Goal: Complete application form: Complete application form

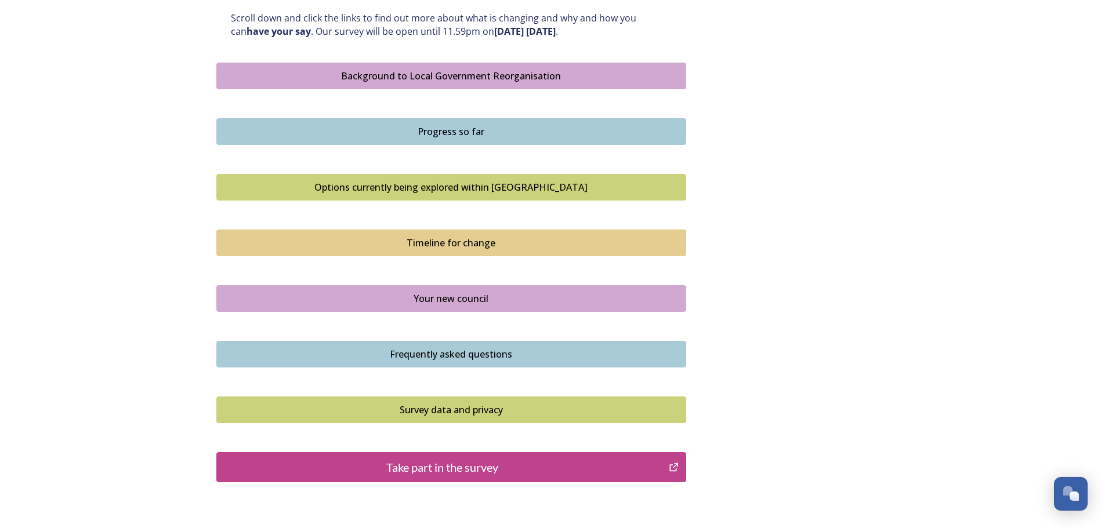
scroll to position [696, 0]
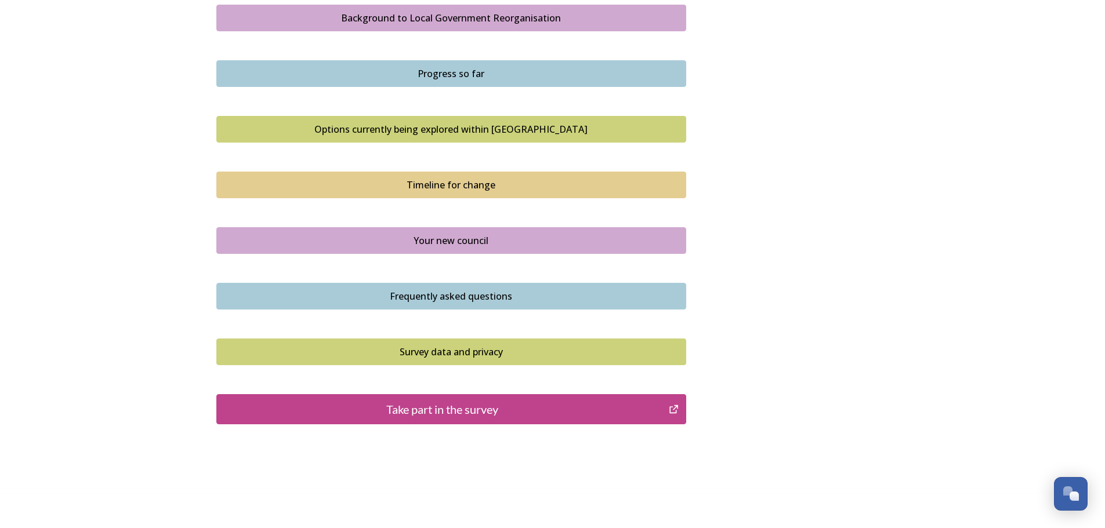
click at [449, 408] on div "Take part in the survey" at bounding box center [443, 409] width 440 height 17
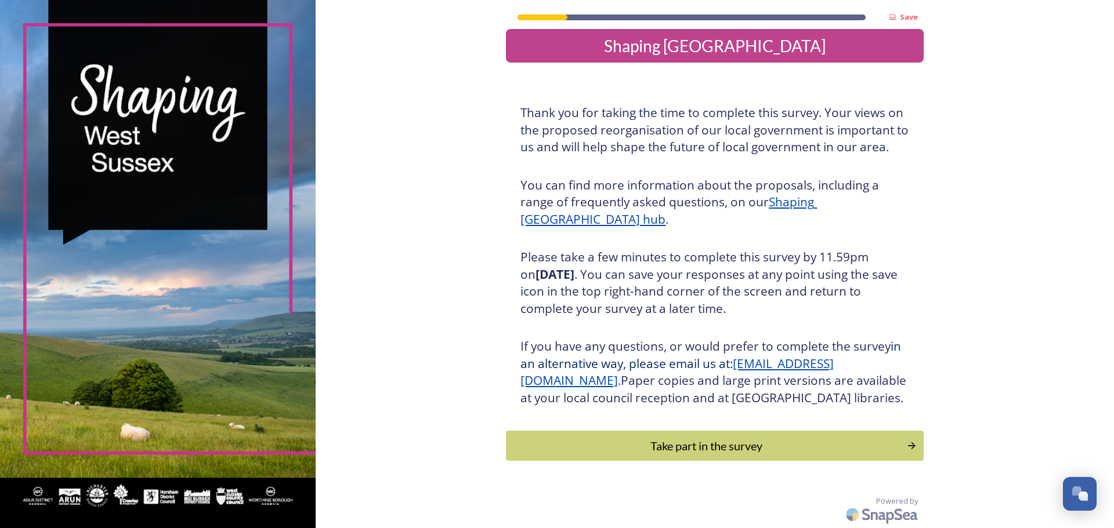
scroll to position [29, 0]
click at [679, 451] on div "Take part in the survey" at bounding box center [706, 445] width 392 height 17
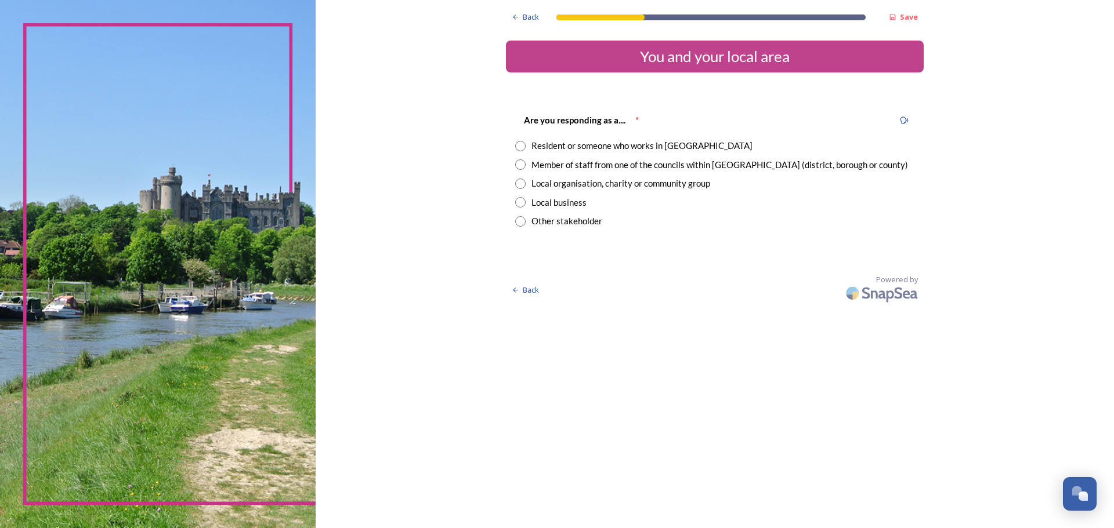
click at [517, 146] on input "radio" at bounding box center [520, 146] width 10 height 10
radio input "true"
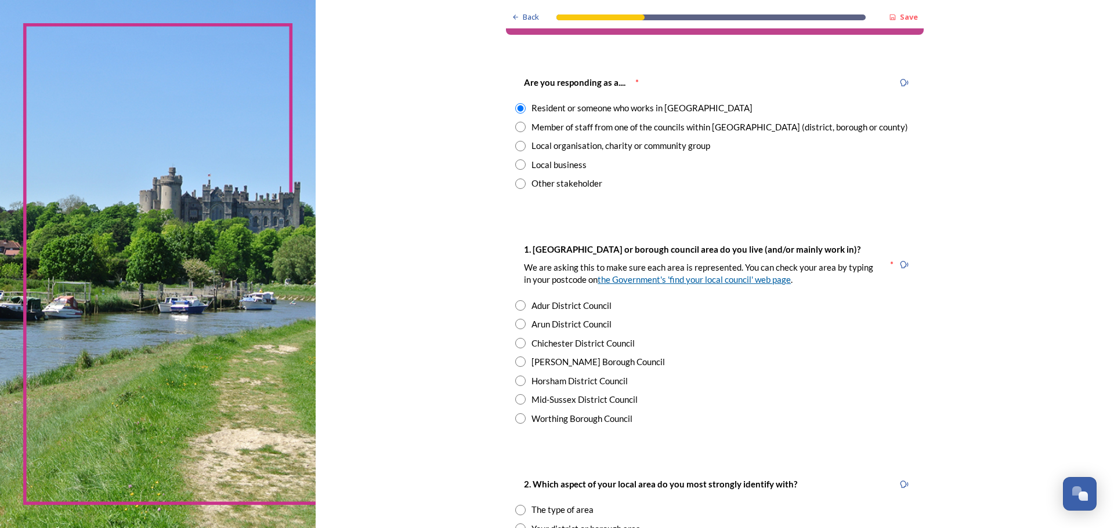
scroll to position [58, 0]
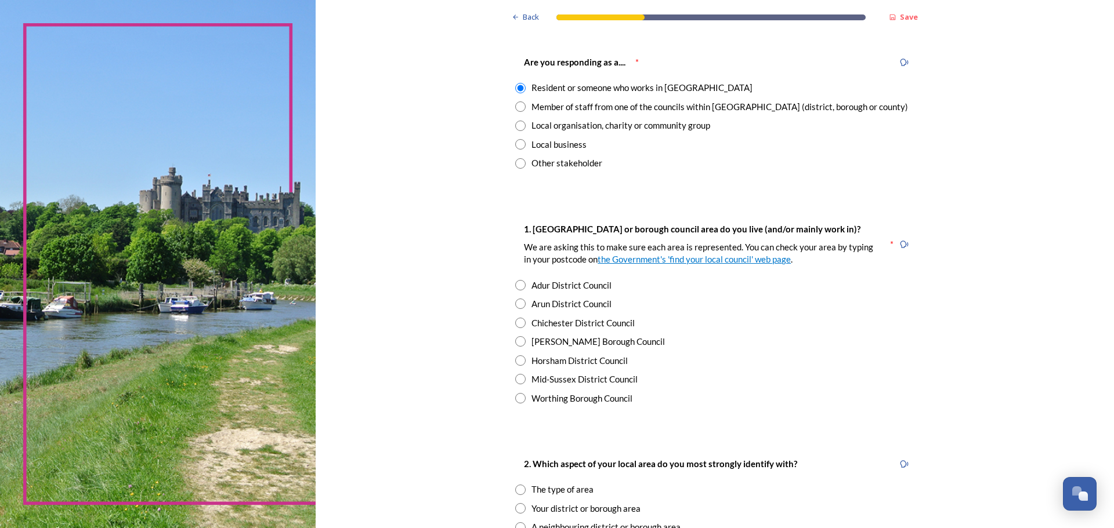
click at [516, 323] on input "radio" at bounding box center [520, 323] width 10 height 10
radio input "true"
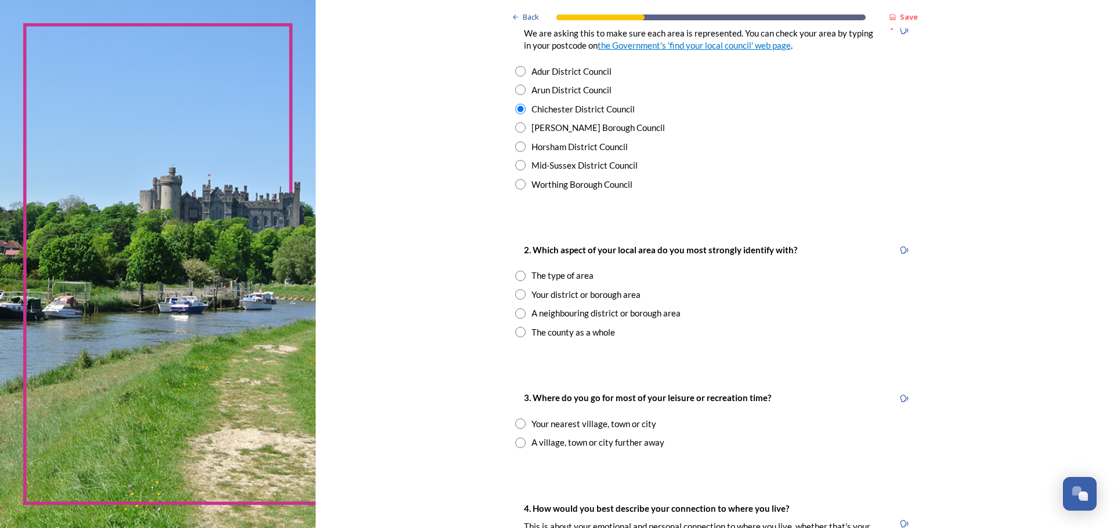
scroll to position [290, 0]
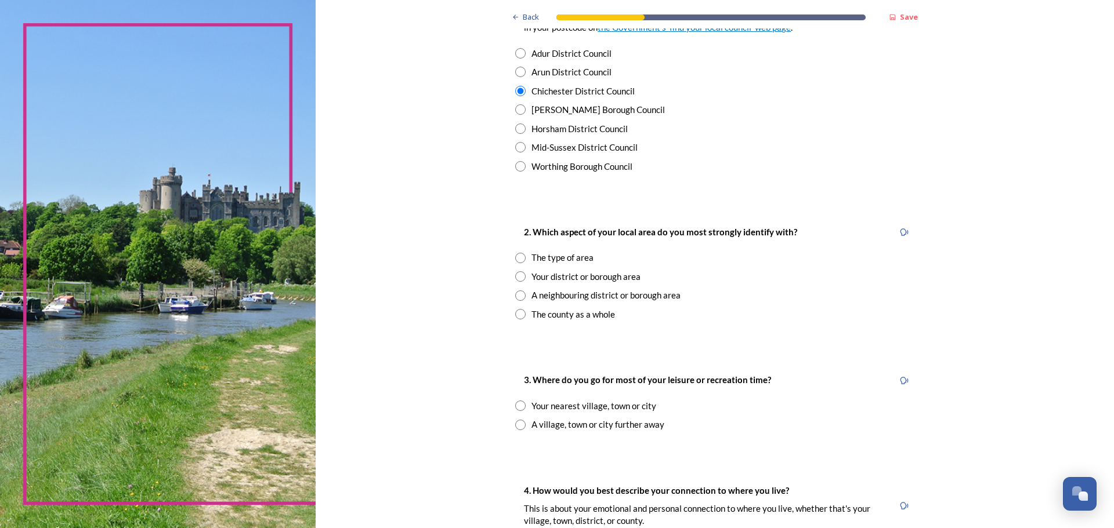
click at [516, 311] on input "radio" at bounding box center [520, 314] width 10 height 10
radio input "true"
click at [517, 407] on input "radio" at bounding box center [520, 406] width 10 height 10
radio input "true"
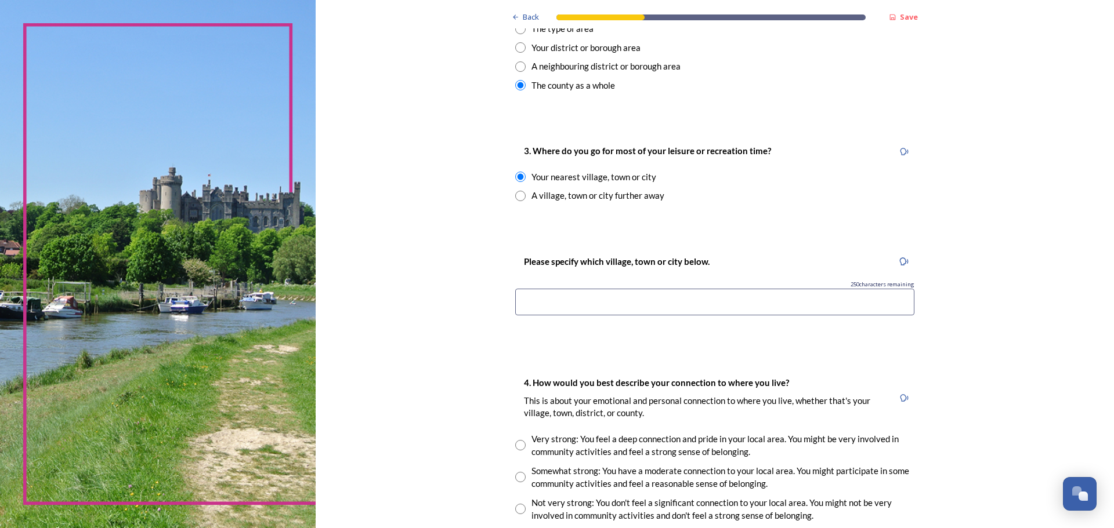
scroll to position [522, 0]
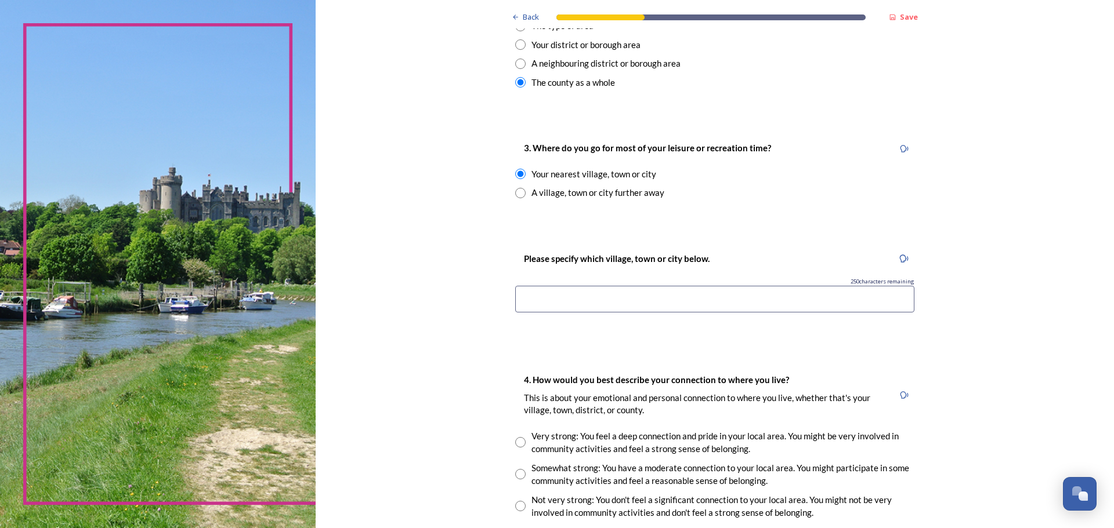
click at [540, 303] on input at bounding box center [714, 299] width 399 height 27
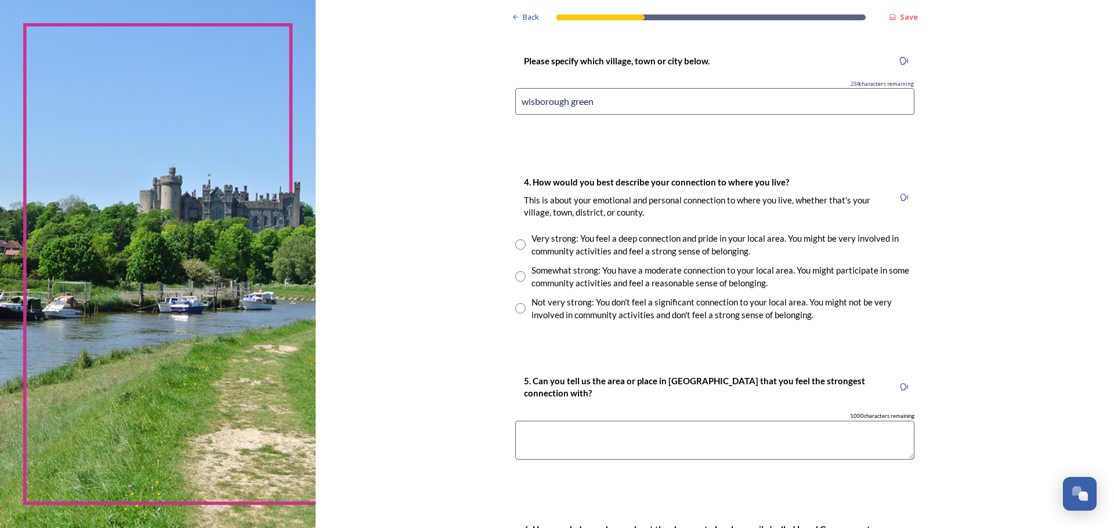
scroll to position [754, 0]
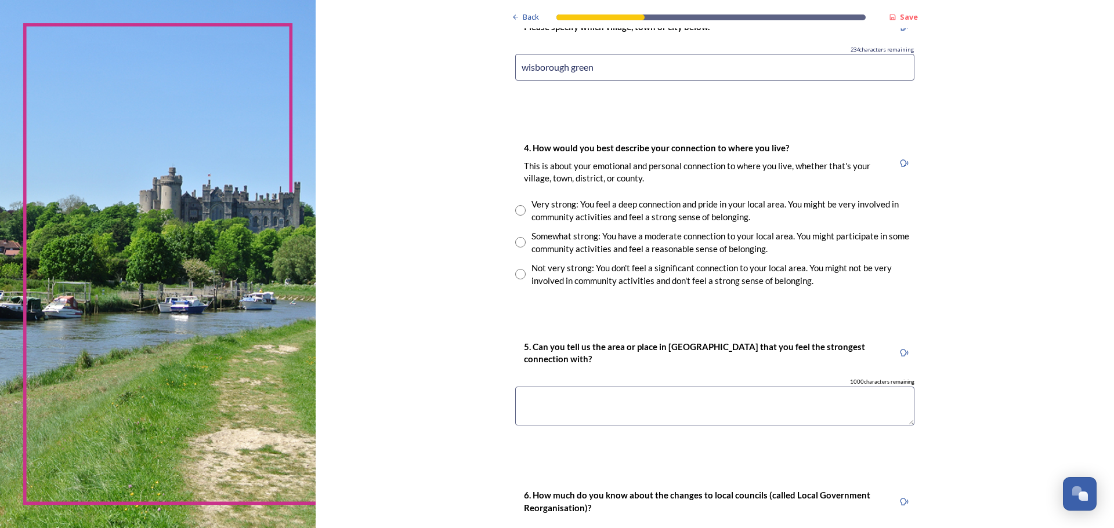
type input "wisborough green"
click at [516, 209] on input "radio" at bounding box center [520, 210] width 10 height 10
radio input "true"
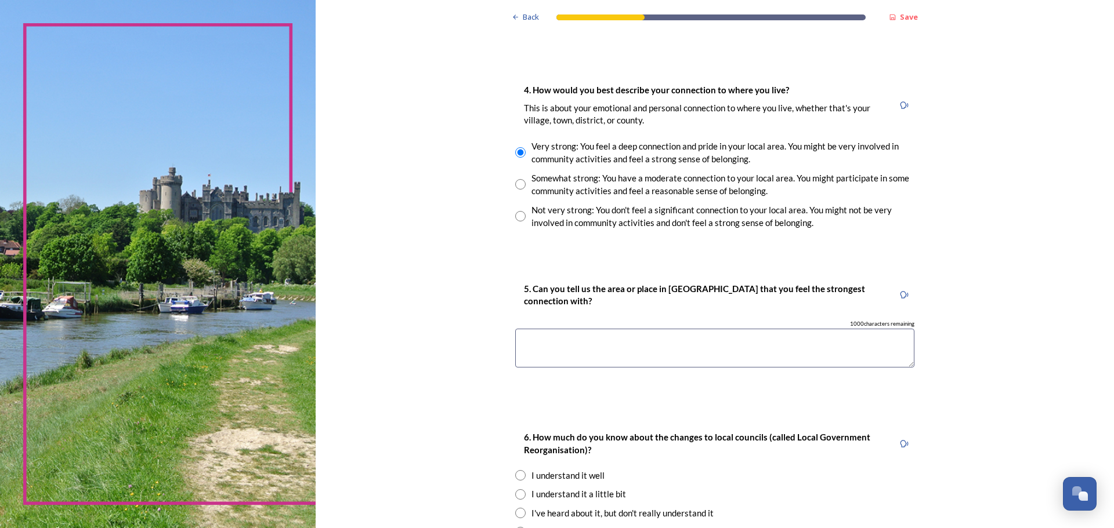
scroll to position [870, 0]
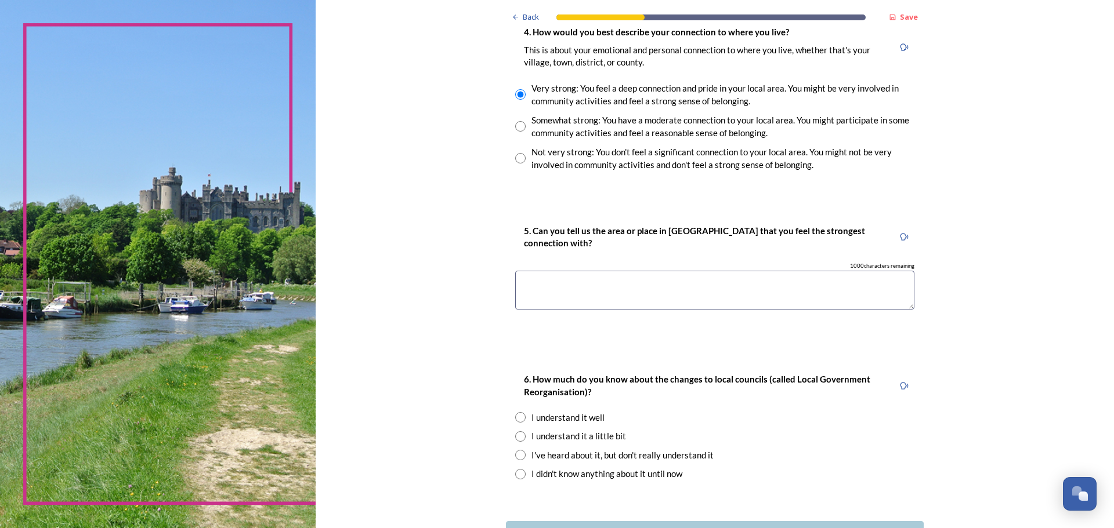
click at [543, 278] on textarea at bounding box center [714, 290] width 399 height 39
click at [538, 285] on textarea "wisboorough green" at bounding box center [714, 290] width 399 height 39
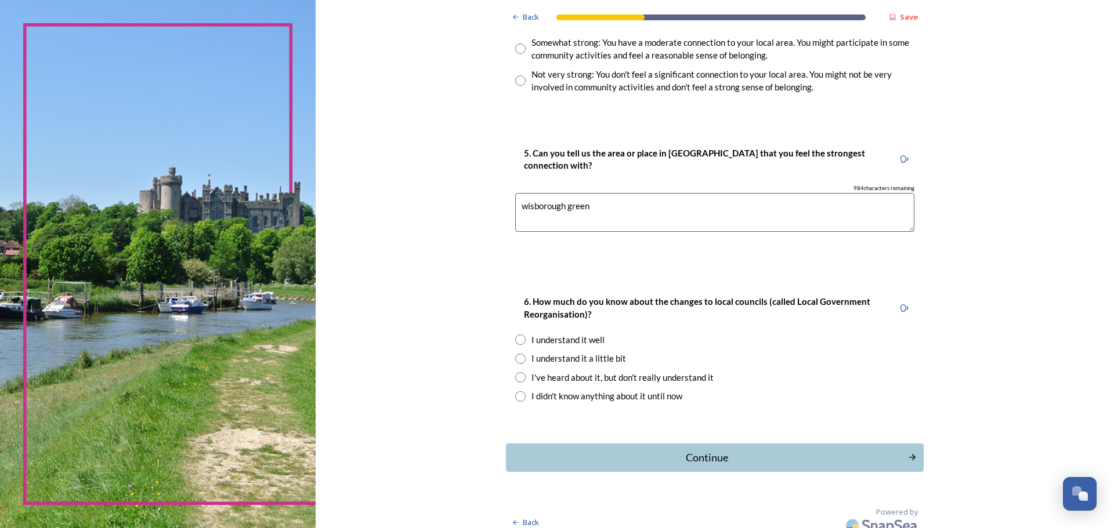
scroll to position [959, 0]
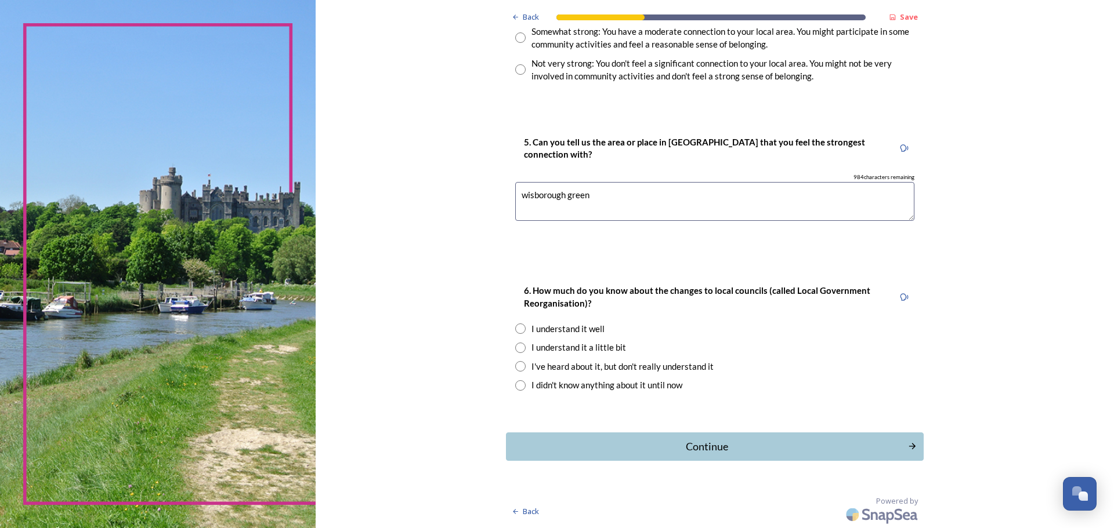
type textarea "wisborough green"
click at [507, 325] on div "6. How much do you know about the changes to local councils (called Local Gover…" at bounding box center [715, 338] width 418 height 132
click at [658, 443] on div "Continue" at bounding box center [706, 447] width 393 height 16
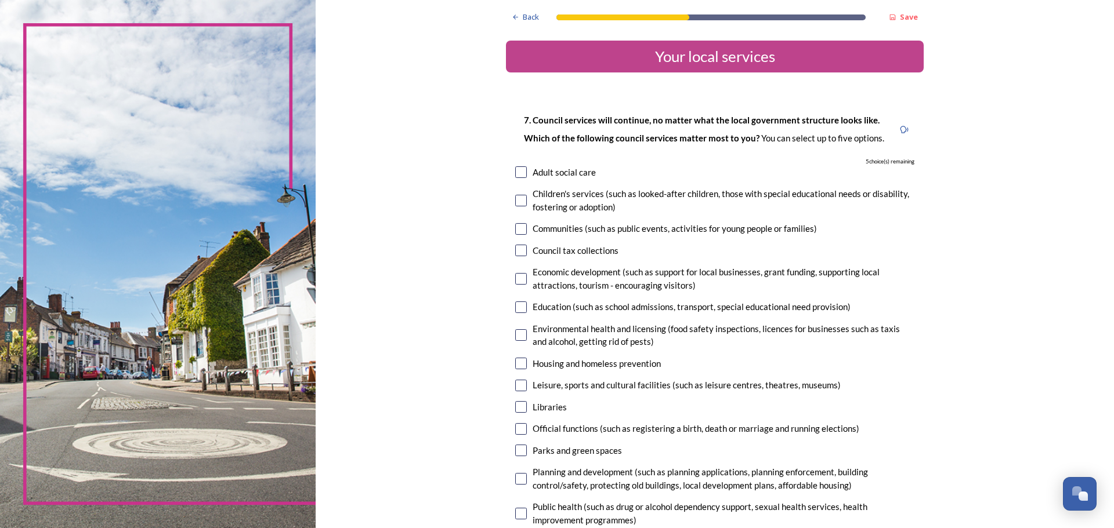
scroll to position [58, 0]
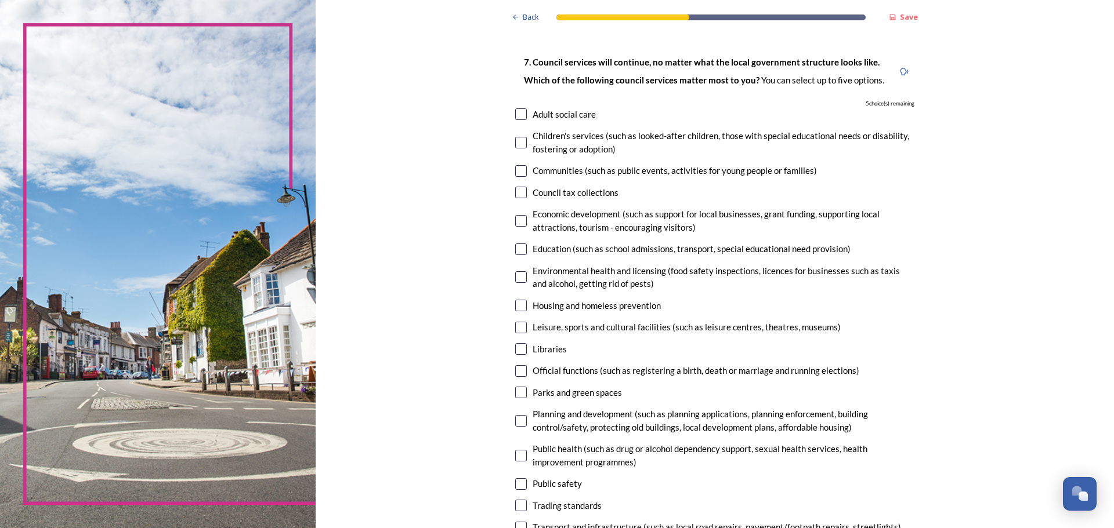
click at [517, 277] on input "checkbox" at bounding box center [521, 277] width 12 height 12
checkbox input "true"
click at [515, 391] on input "checkbox" at bounding box center [521, 393] width 12 height 12
checkbox input "true"
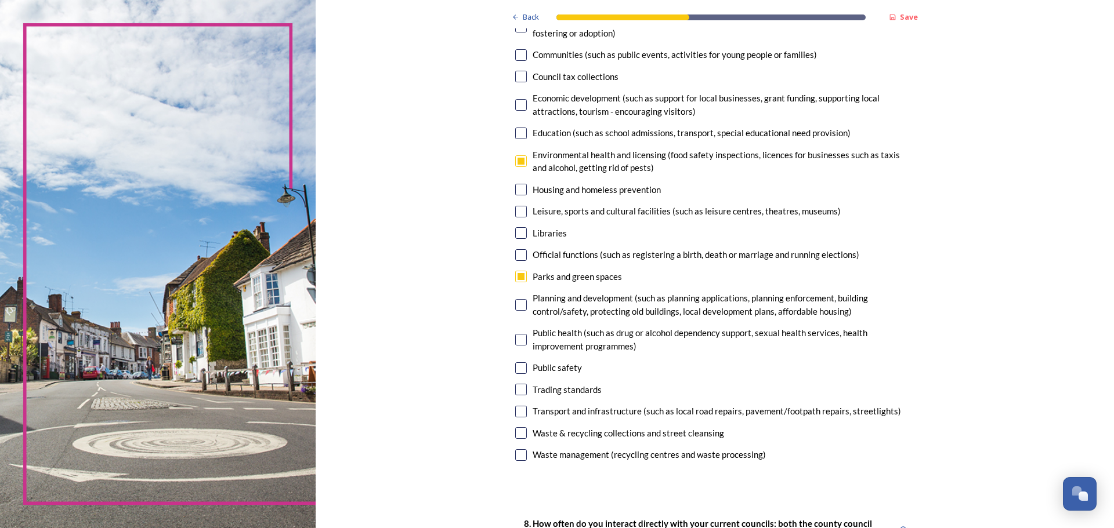
scroll to position [116, 0]
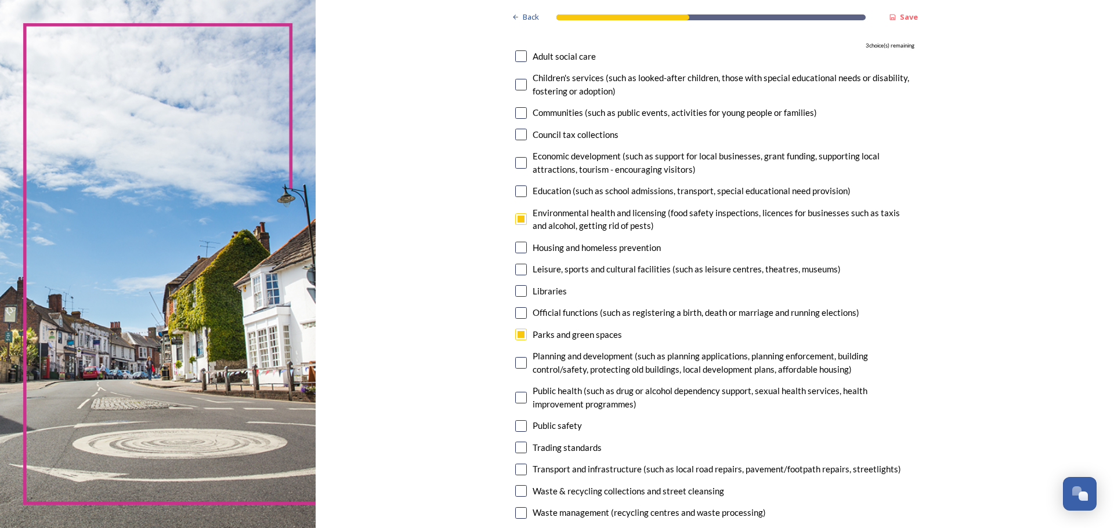
click at [517, 490] on input "checkbox" at bounding box center [521, 491] width 12 height 12
checkbox input "true"
click at [520, 514] on input "checkbox" at bounding box center [521, 513] width 12 height 12
checkbox input "true"
click at [516, 469] on input "checkbox" at bounding box center [521, 470] width 12 height 12
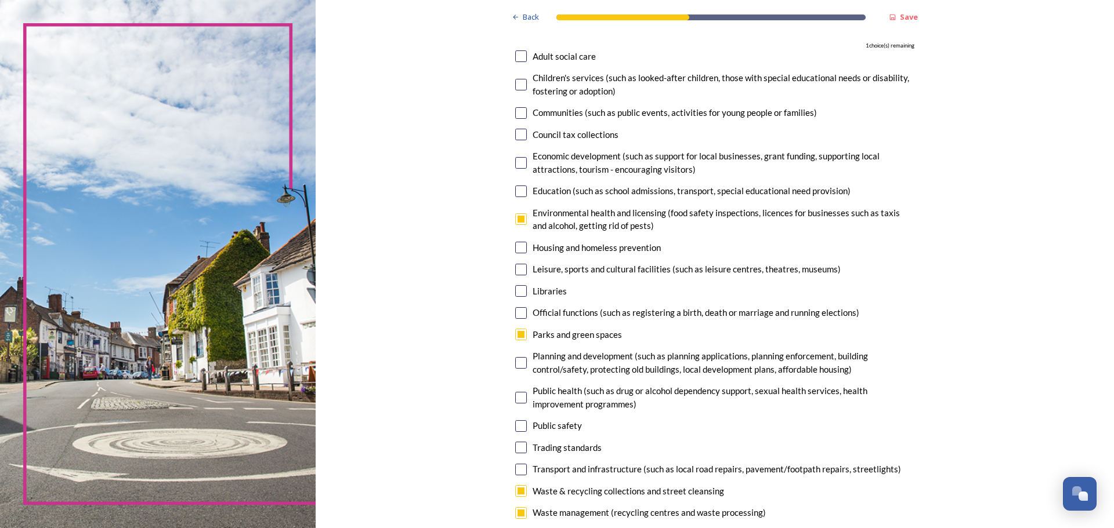
checkbox input "true"
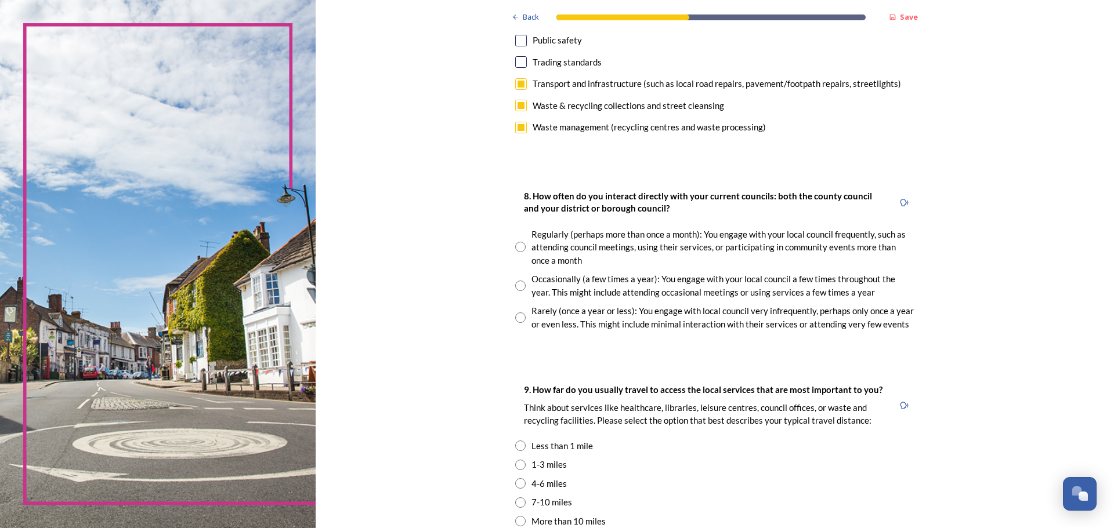
scroll to position [522, 0]
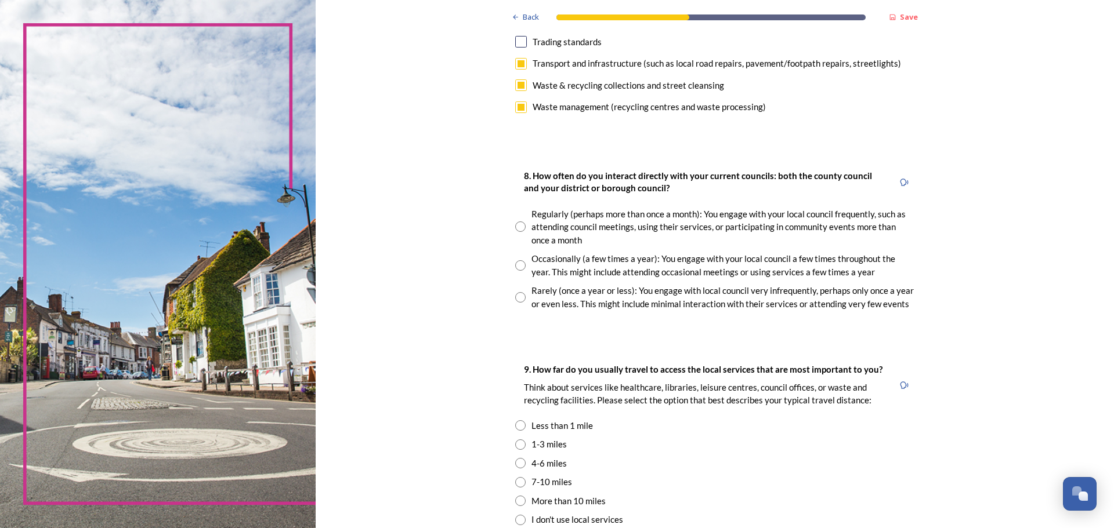
click at [520, 264] on input "radio" at bounding box center [520, 265] width 10 height 10
radio input "true"
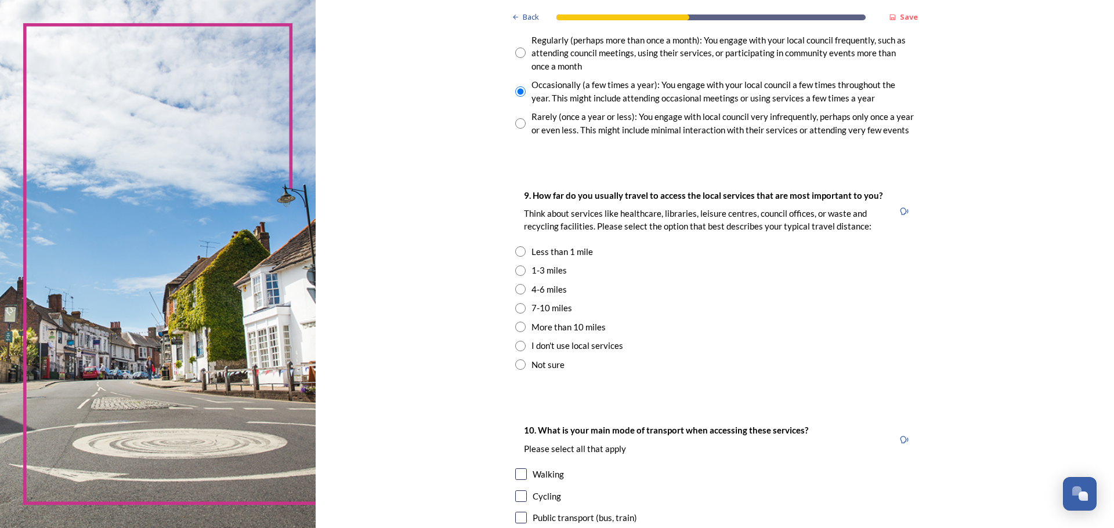
scroll to position [754, 0]
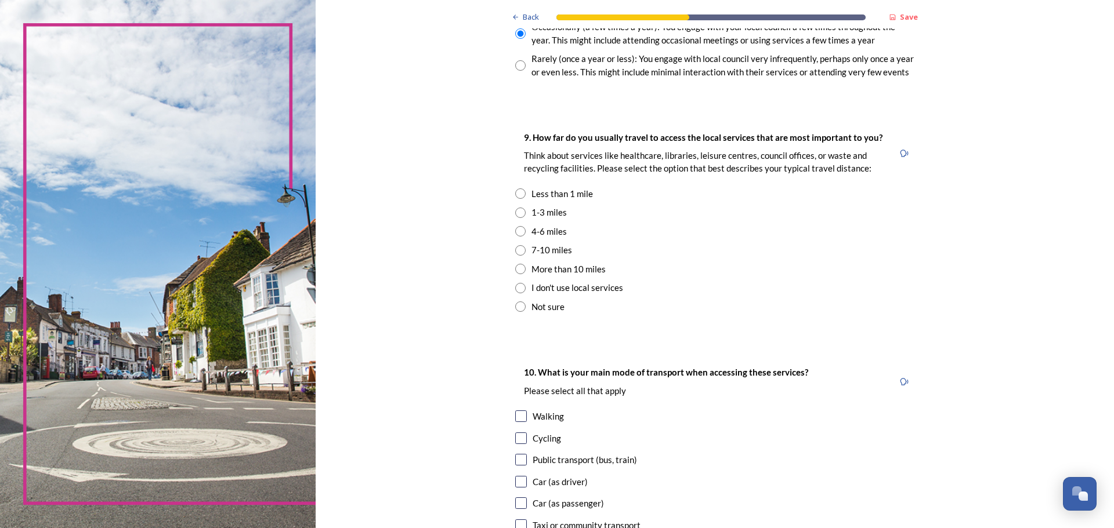
click at [516, 234] on input "radio" at bounding box center [520, 231] width 10 height 10
radio input "true"
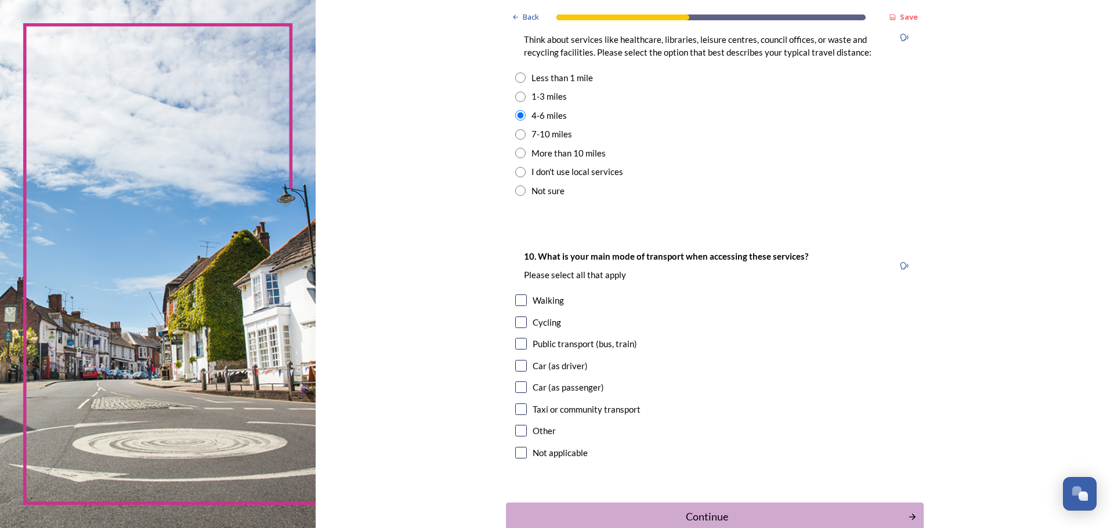
scroll to position [928, 0]
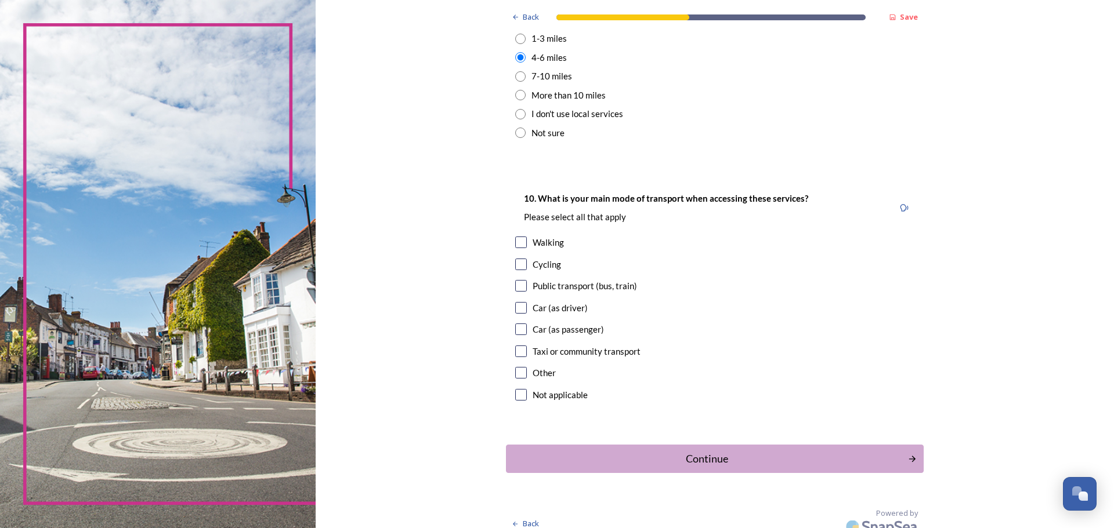
click at [517, 309] on input "checkbox" at bounding box center [521, 308] width 12 height 12
checkbox input "true"
click at [520, 331] on input "checkbox" at bounding box center [521, 330] width 12 height 12
checkbox input "true"
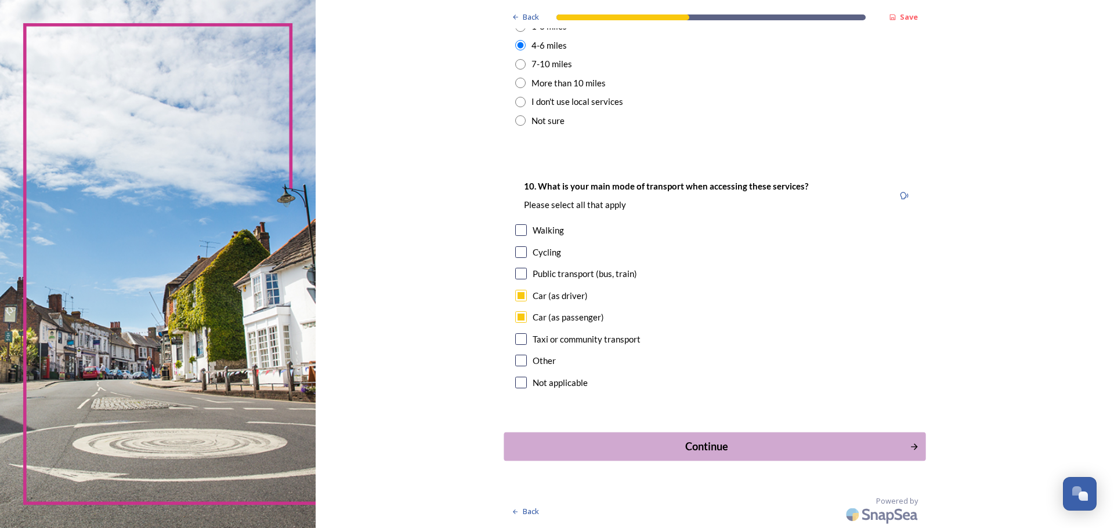
click at [706, 448] on div "Continue" at bounding box center [706, 447] width 393 height 16
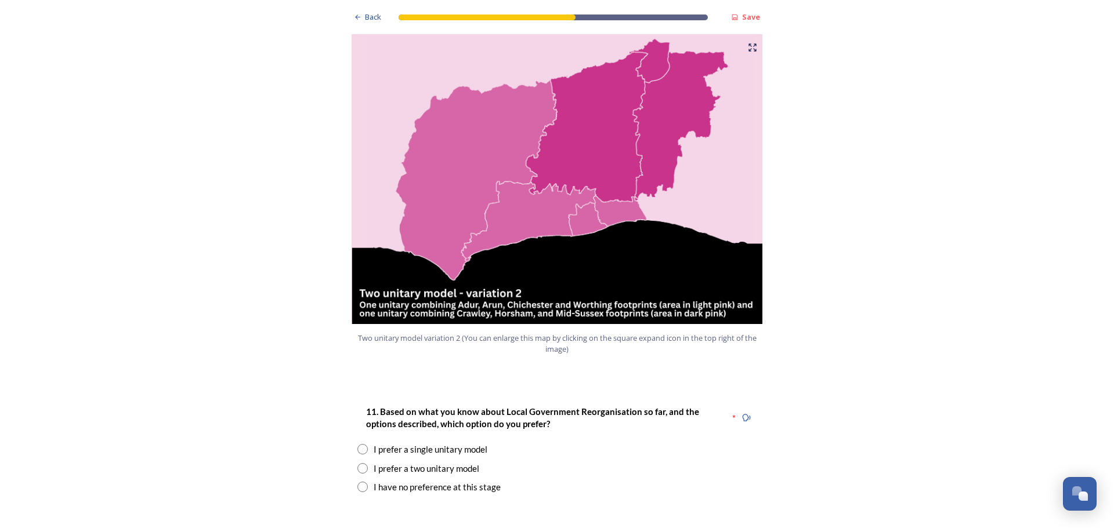
scroll to position [1276, 0]
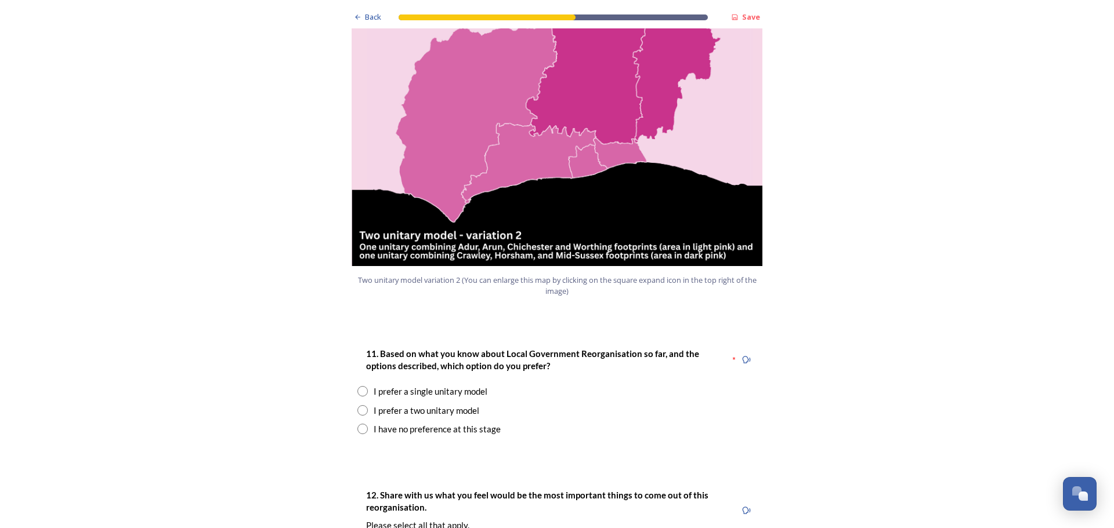
click at [357, 405] on input "radio" at bounding box center [362, 410] width 10 height 10
radio input "true"
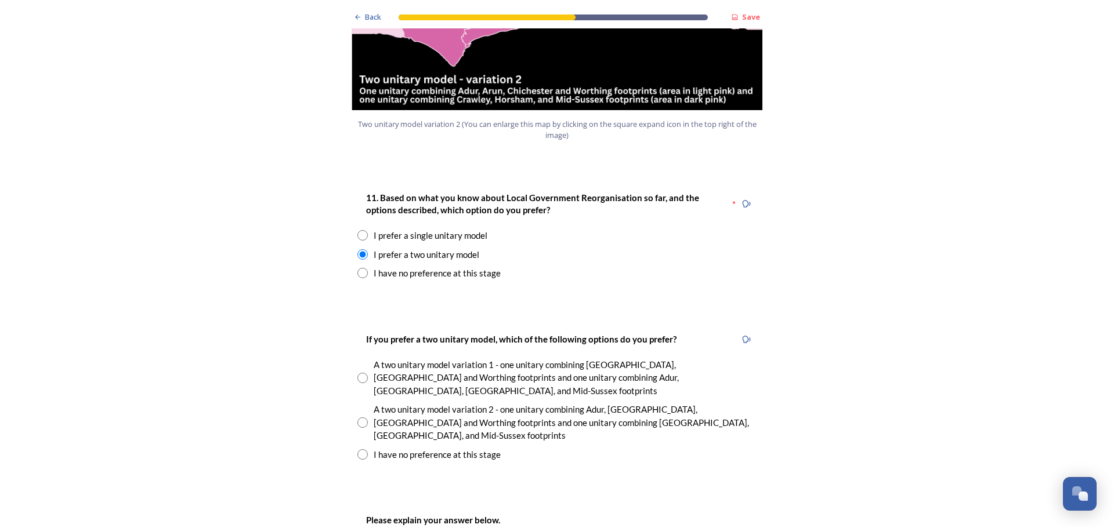
scroll to position [1450, 0]
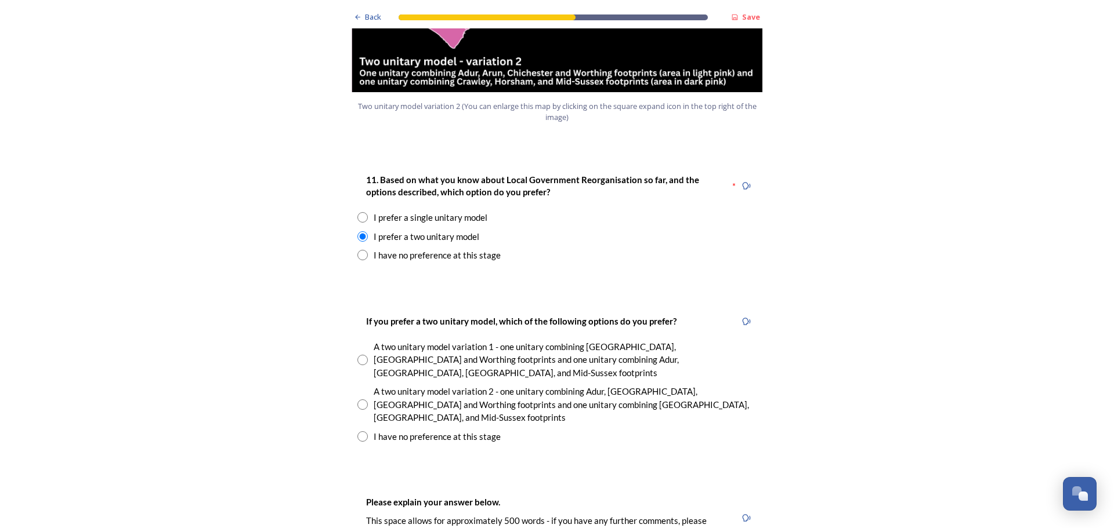
click at [357, 355] on input "radio" at bounding box center [362, 360] width 10 height 10
radio input "true"
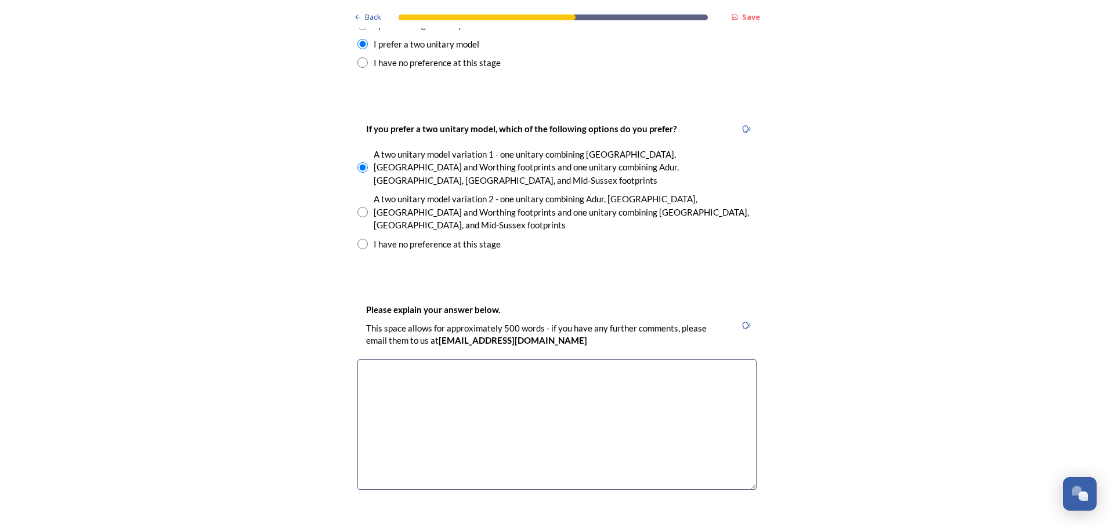
scroll to position [1682, 0]
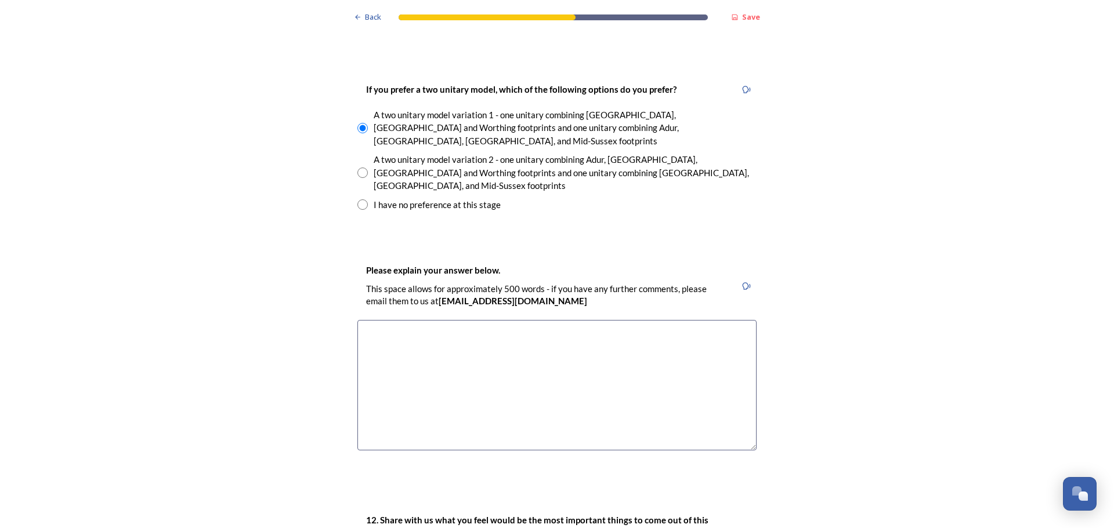
click at [394, 320] on textarea at bounding box center [556, 385] width 399 height 130
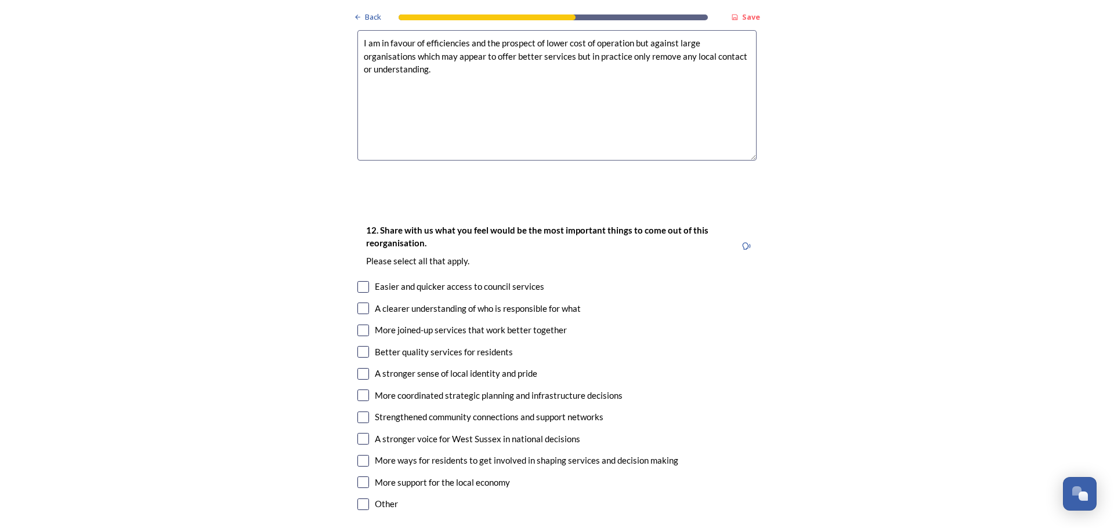
scroll to position [2030, 0]
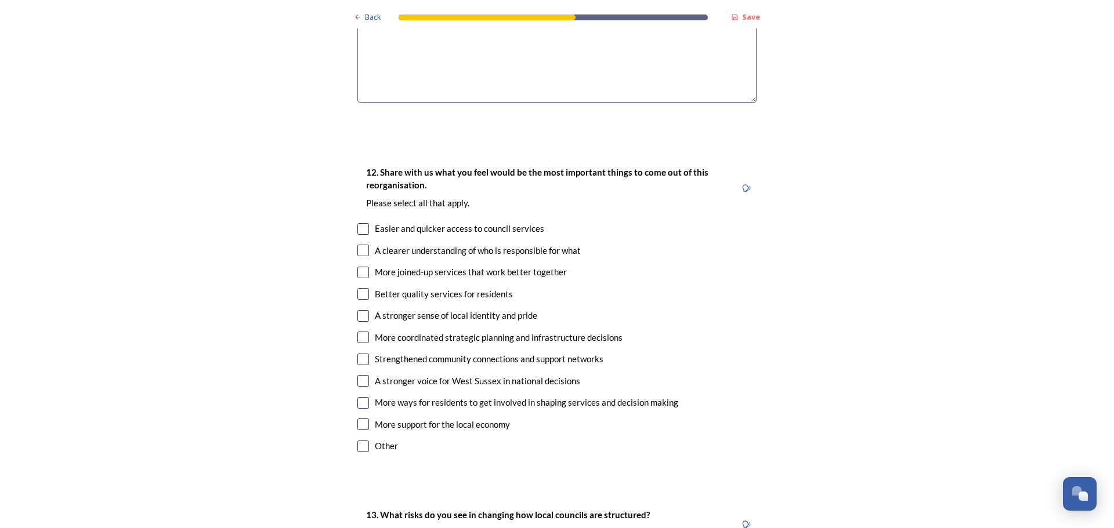
type textarea "I am in favour of efficiencies and the prospect of lower cost of operation but …"
click at [359, 223] on input "checkbox" at bounding box center [363, 229] width 12 height 12
checkbox input "true"
click at [357, 245] on input "checkbox" at bounding box center [363, 251] width 12 height 12
checkbox input "true"
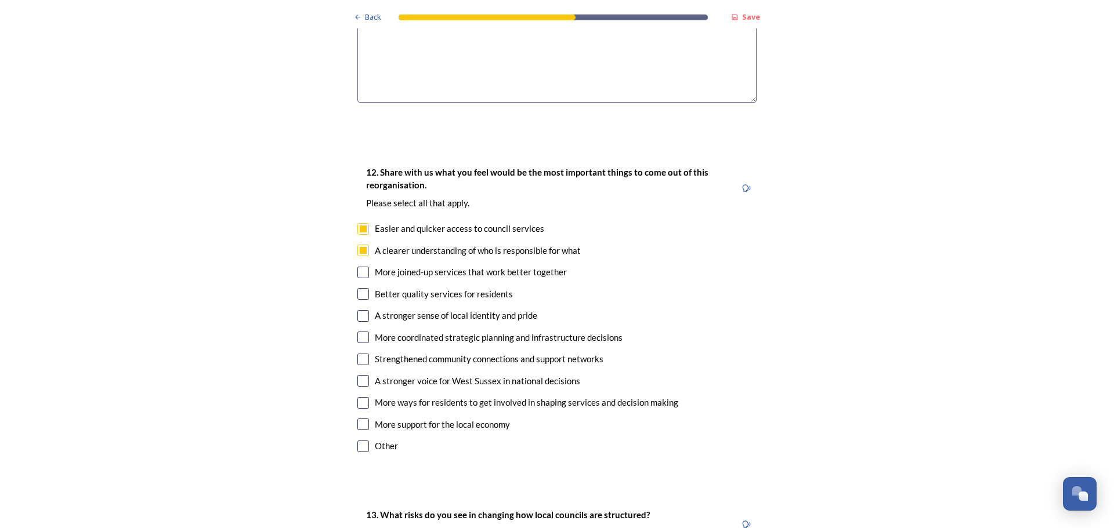
click at [360, 267] on input "checkbox" at bounding box center [363, 273] width 12 height 12
checkbox input "true"
click at [357, 288] on input "checkbox" at bounding box center [363, 294] width 12 height 12
checkbox input "true"
click at [361, 332] on input "checkbox" at bounding box center [363, 338] width 12 height 12
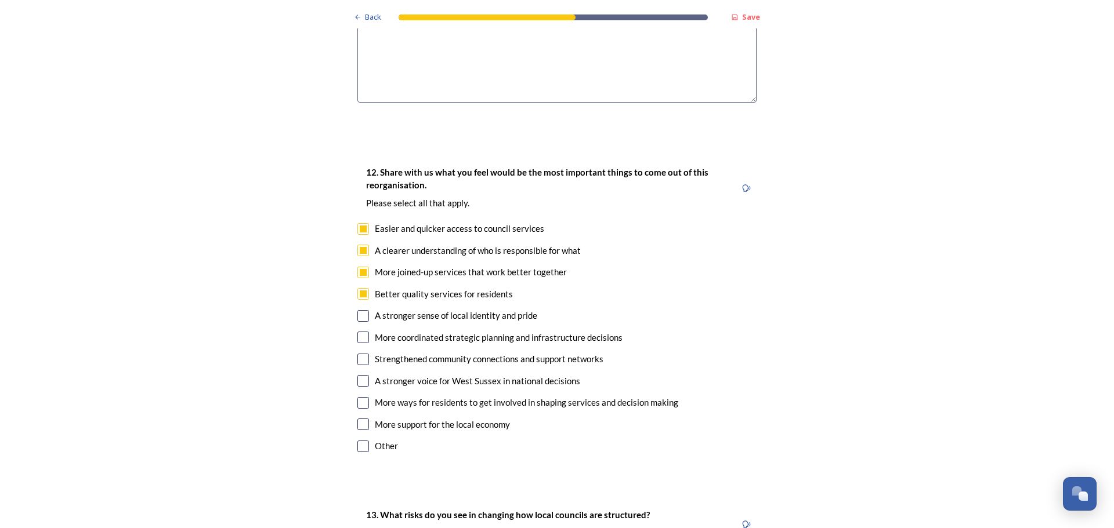
checkbox input "true"
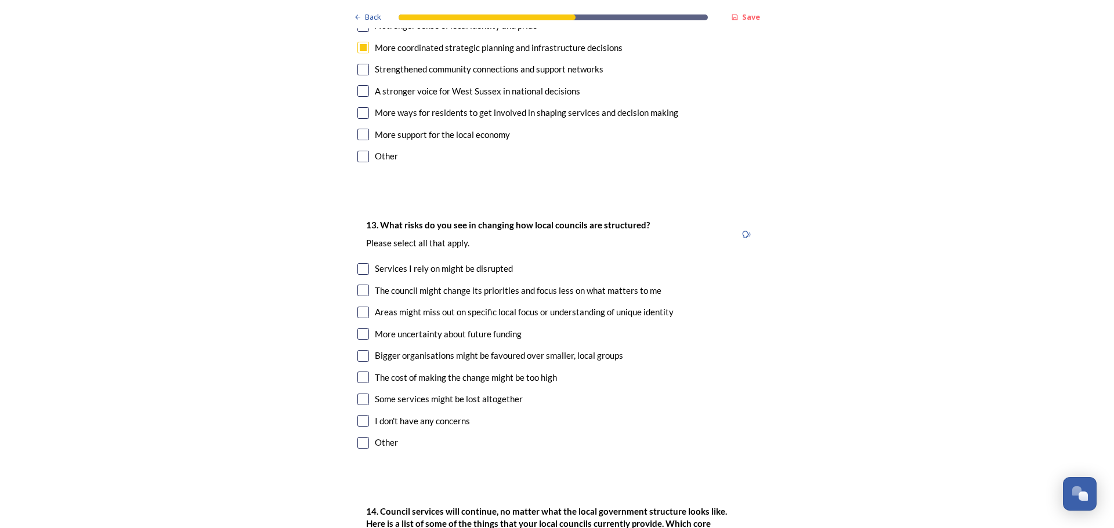
scroll to position [2378, 0]
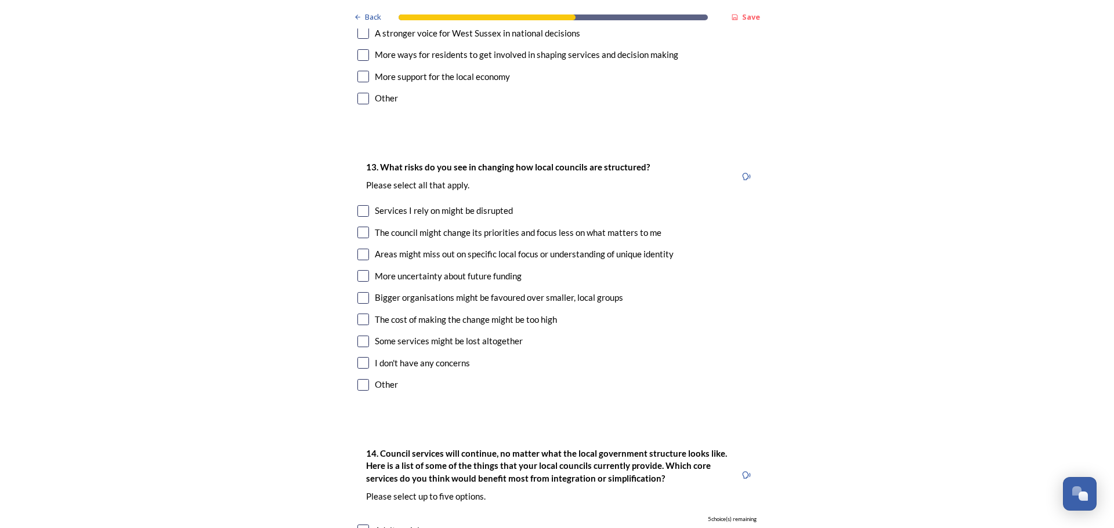
click at [359, 314] on input "checkbox" at bounding box center [363, 320] width 12 height 12
checkbox input "true"
click at [357, 249] on input "checkbox" at bounding box center [363, 255] width 12 height 12
checkbox input "true"
click at [361, 227] on input "checkbox" at bounding box center [363, 233] width 12 height 12
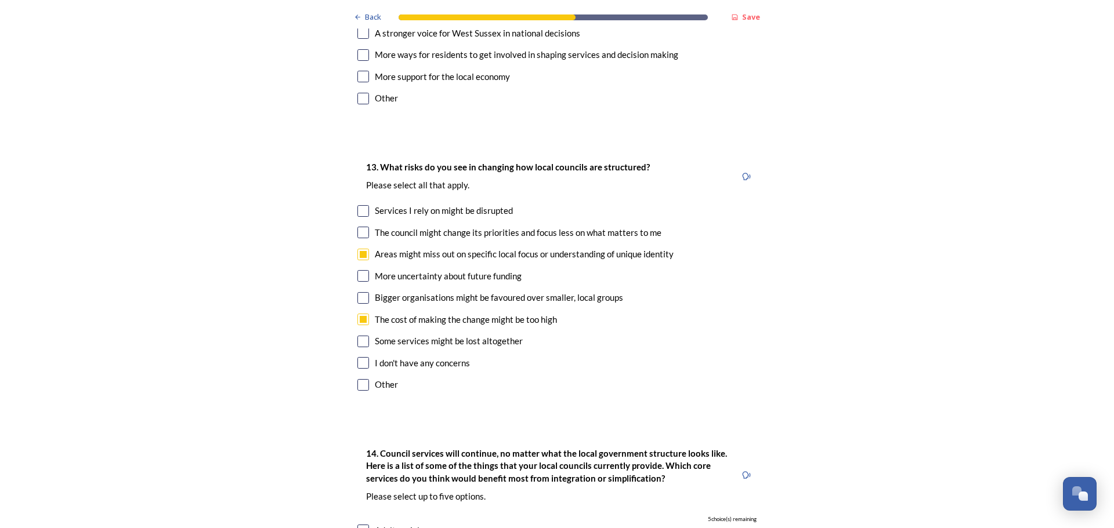
checkbox input "true"
click at [360, 292] on input "checkbox" at bounding box center [363, 298] width 12 height 12
checkbox input "true"
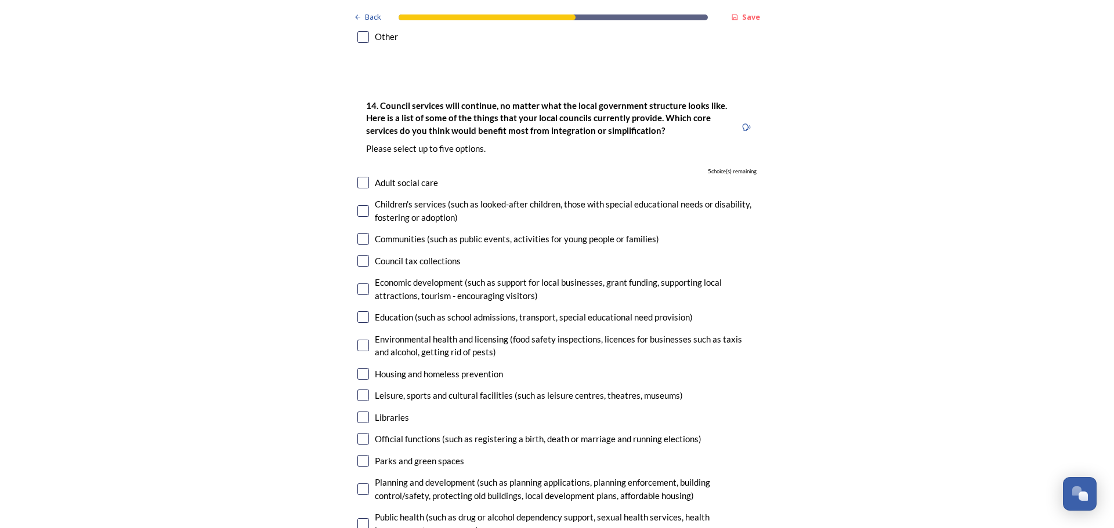
scroll to position [2784, 0]
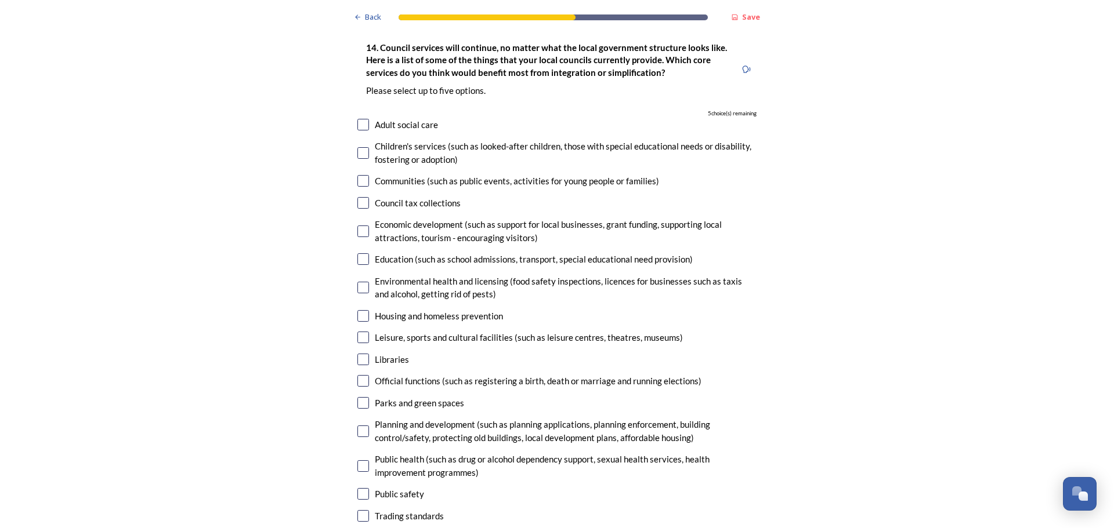
click at [357, 197] on input "checkbox" at bounding box center [363, 203] width 12 height 12
checkbox input "true"
click at [364, 262] on div "14. Council services will continue, no matter what the local government structu…" at bounding box center [557, 316] width 418 height 574
click at [359, 310] on input "checkbox" at bounding box center [363, 316] width 12 height 12
checkbox input "true"
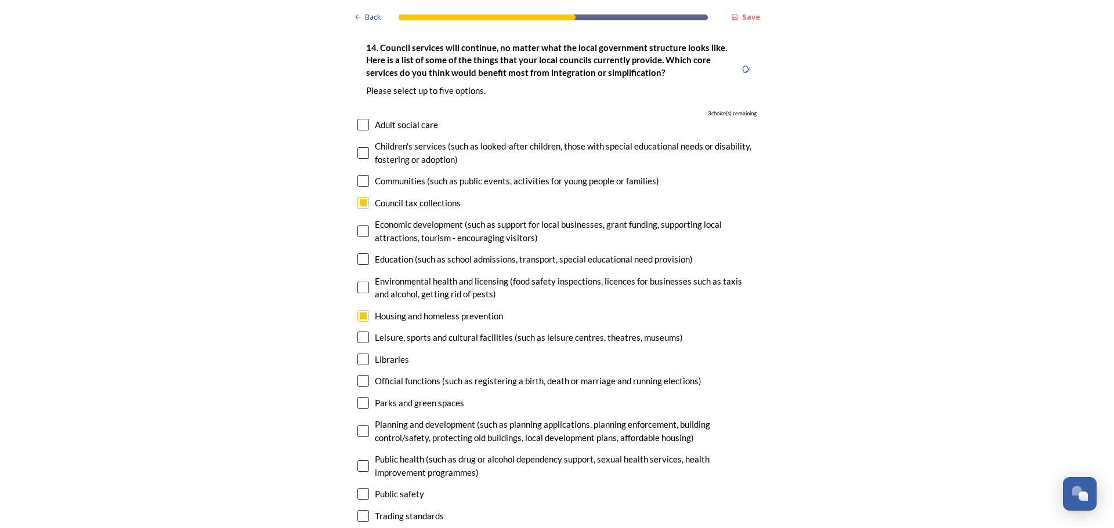
scroll to position [2842, 0]
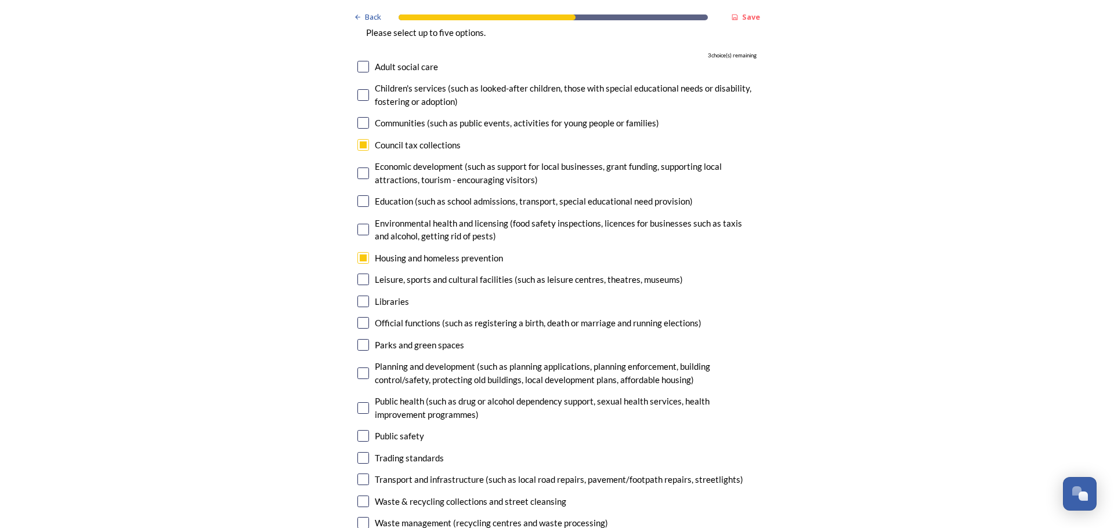
click at [360, 474] on input "checkbox" at bounding box center [363, 480] width 12 height 12
checkbox input "true"
click at [358, 368] on input "checkbox" at bounding box center [363, 374] width 12 height 12
checkbox input "false"
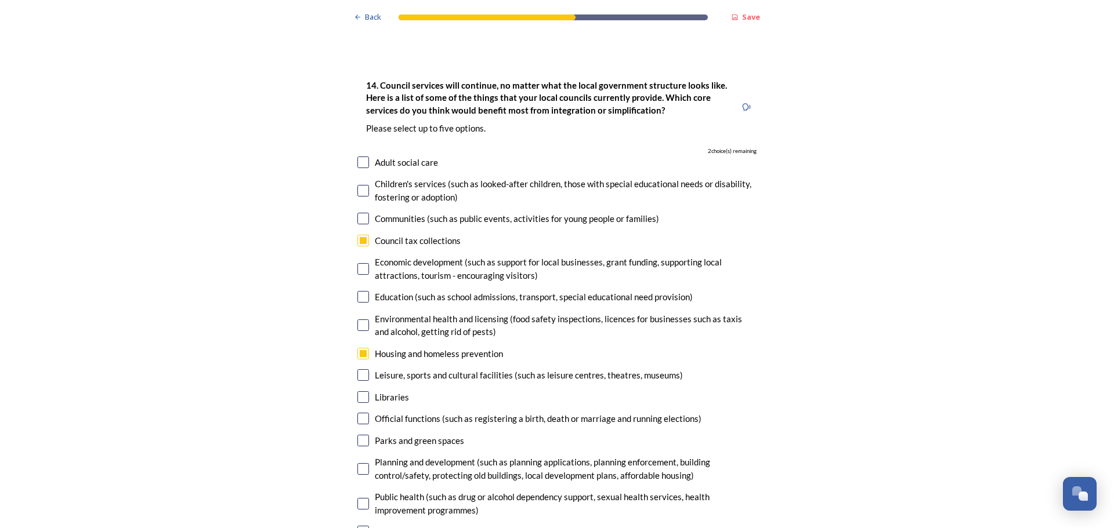
scroll to position [2726, 0]
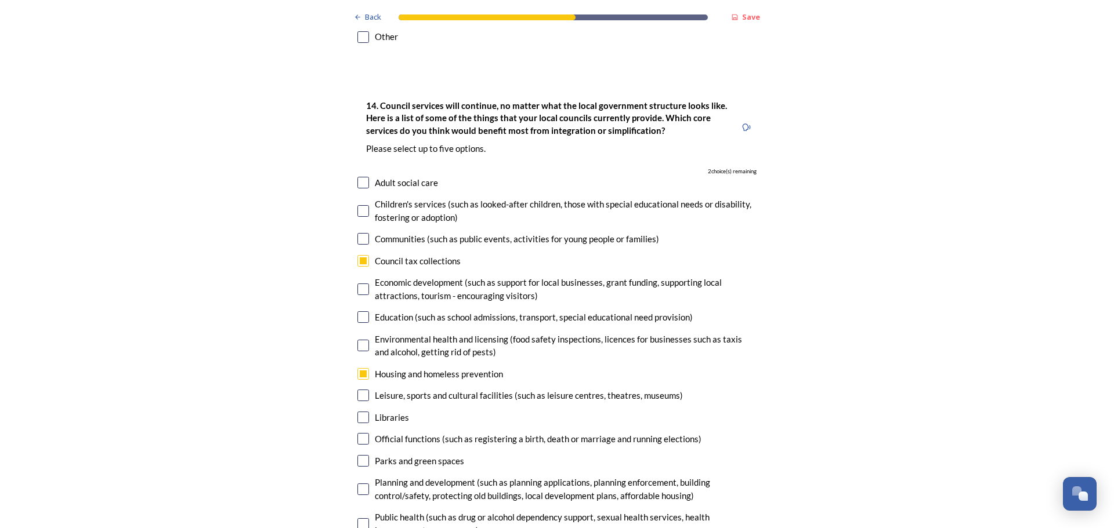
click at [357, 177] on input "checkbox" at bounding box center [363, 183] width 12 height 12
checkbox input "true"
click at [361, 205] on input "checkbox" at bounding box center [363, 211] width 12 height 12
checkbox input "true"
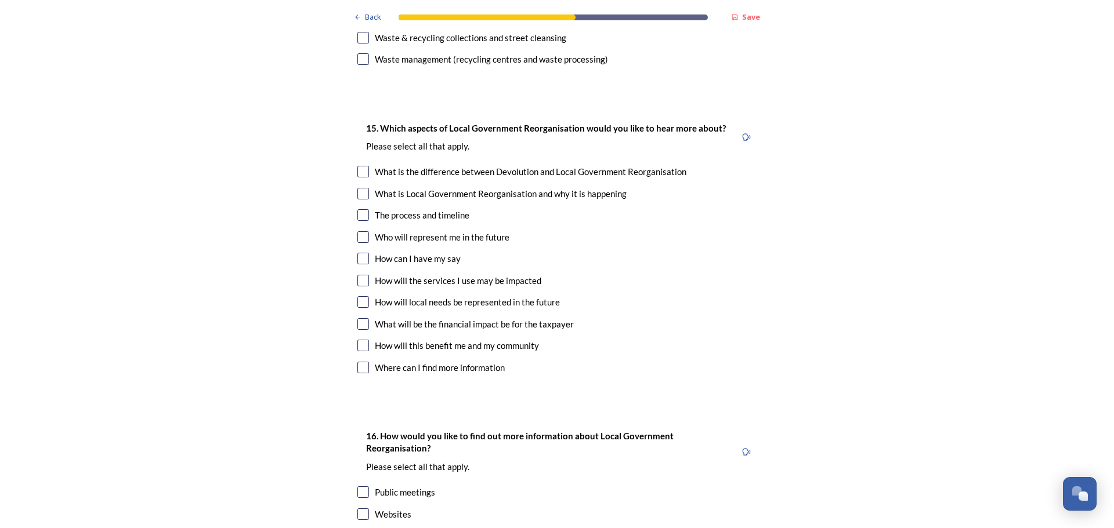
scroll to position [3364, 0]
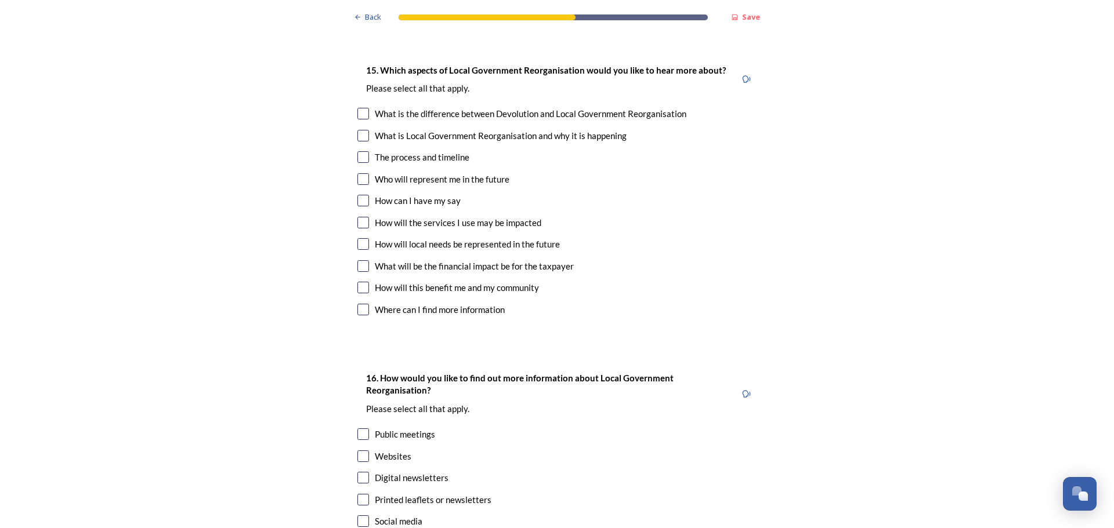
click at [362, 260] on input "checkbox" at bounding box center [363, 266] width 12 height 12
checkbox input "true"
click at [360, 282] on input "checkbox" at bounding box center [363, 288] width 12 height 12
checkbox input "true"
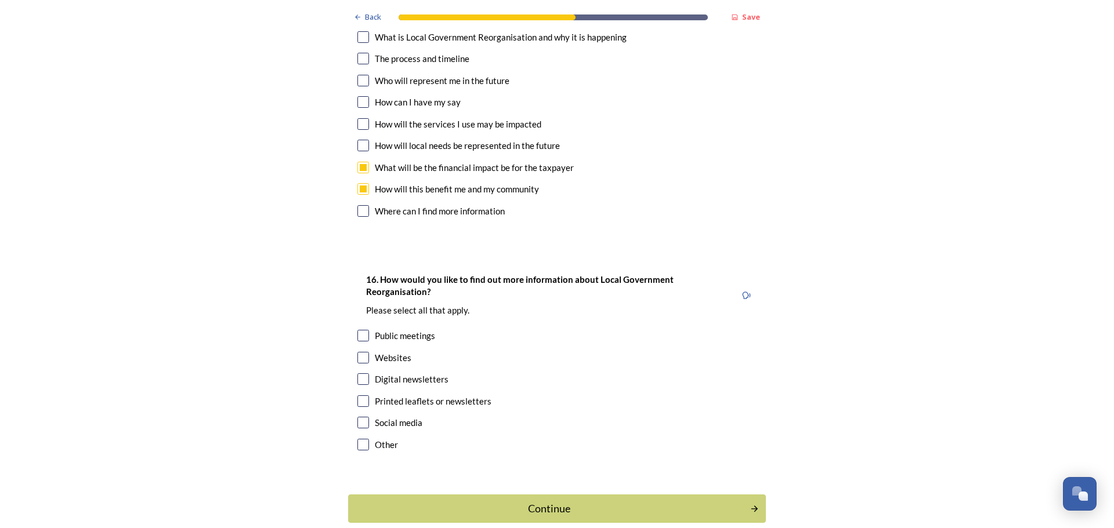
scroll to position [3464, 0]
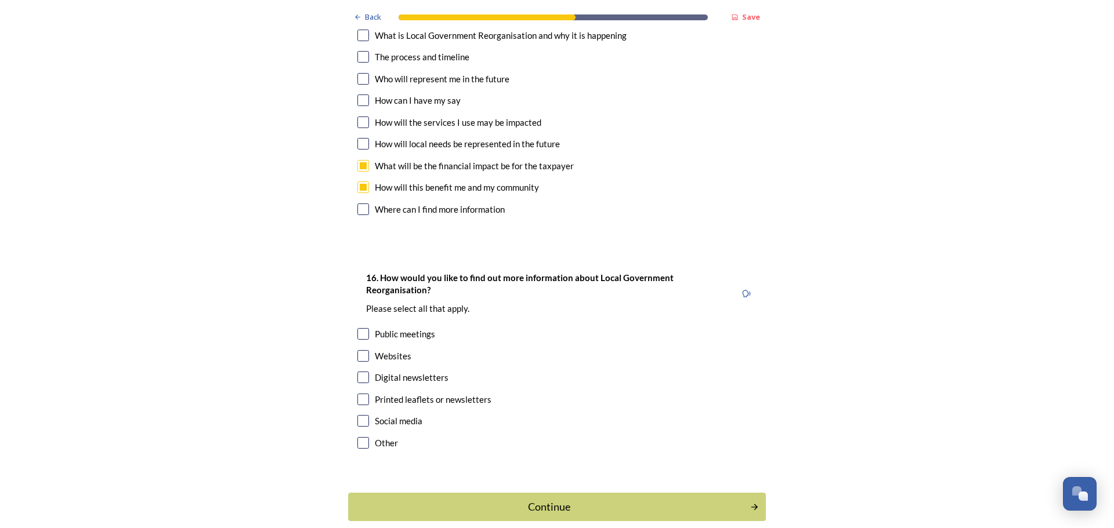
click at [360, 350] on input "checkbox" at bounding box center [363, 356] width 12 height 12
checkbox input "true"
click at [358, 394] on input "checkbox" at bounding box center [363, 400] width 12 height 12
checkbox input "true"
click at [526, 499] on div "Continue" at bounding box center [549, 507] width 393 height 16
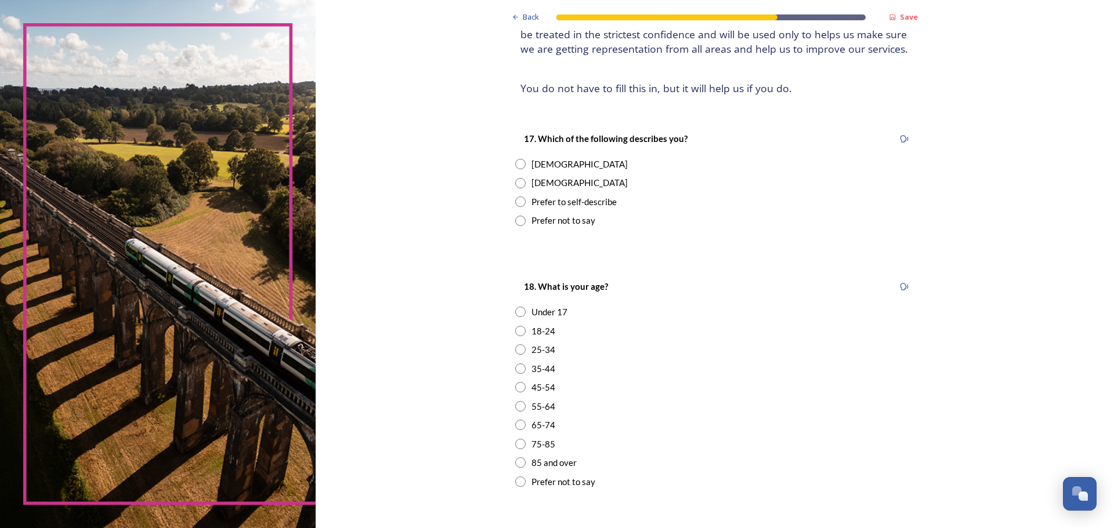
scroll to position [174, 0]
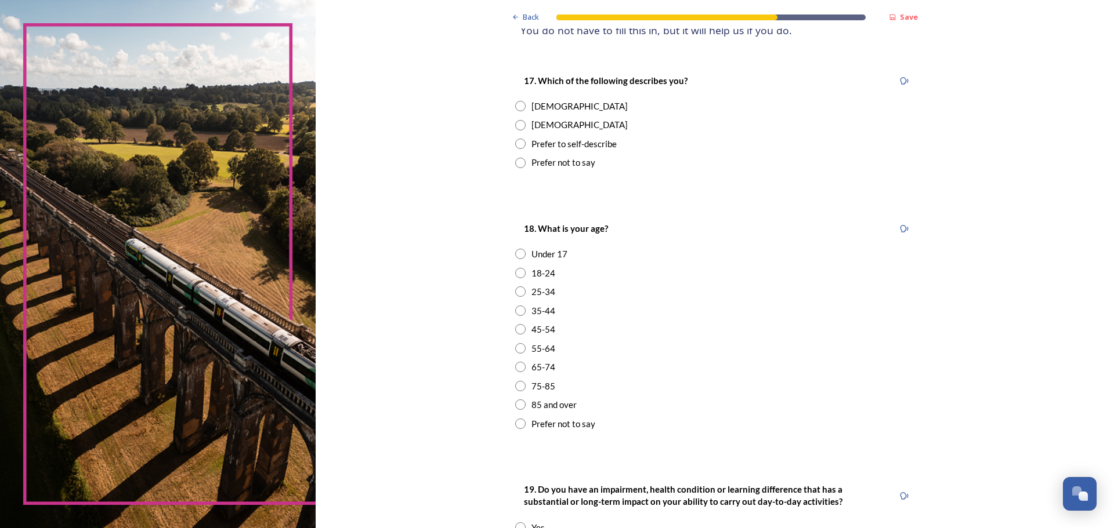
click at [515, 123] on input "radio" at bounding box center [520, 125] width 10 height 10
radio input "true"
click at [515, 366] on input "radio" at bounding box center [520, 367] width 10 height 10
radio input "true"
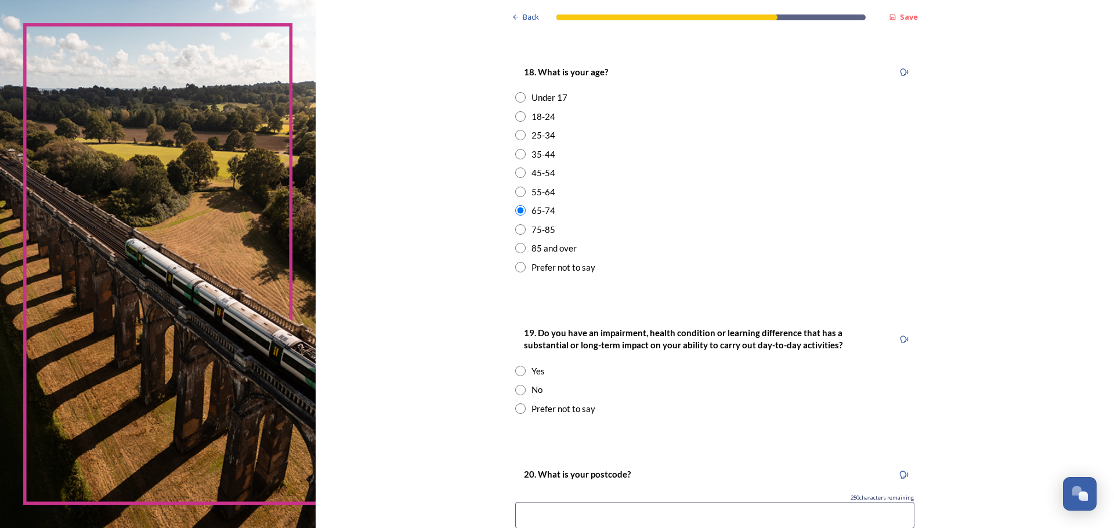
scroll to position [348, 0]
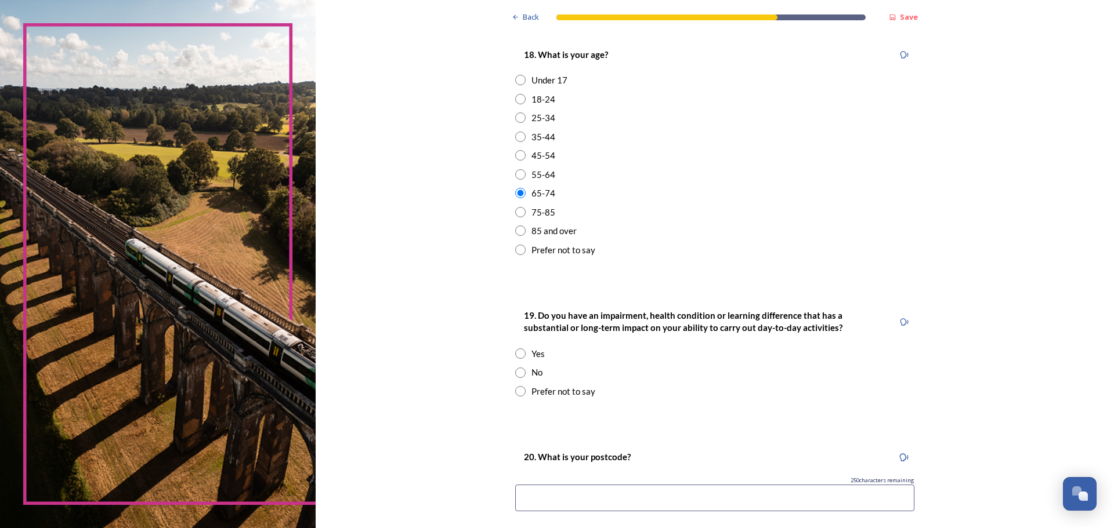
click at [516, 370] on input "radio" at bounding box center [520, 373] width 10 height 10
radio input "true"
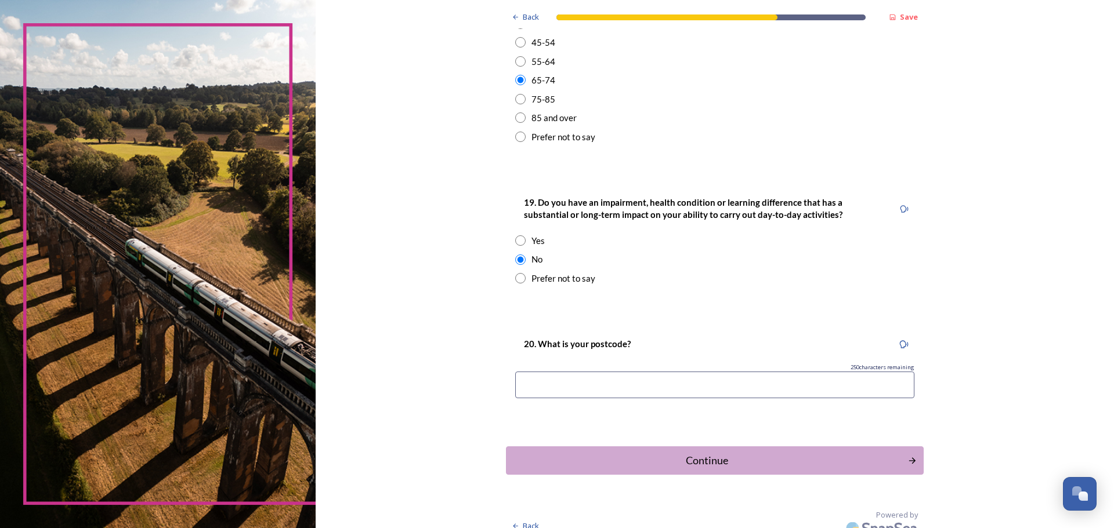
scroll to position [464, 0]
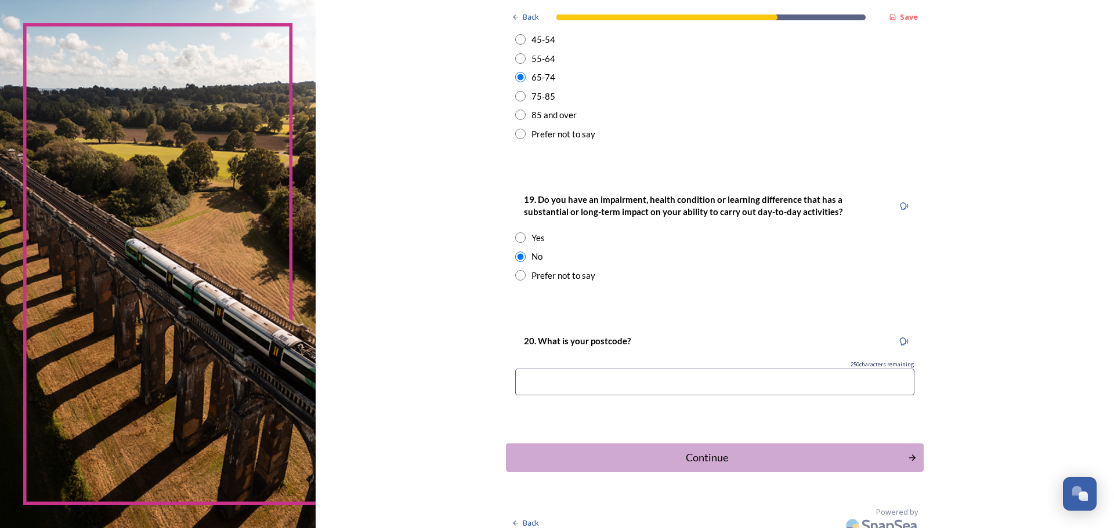
click at [553, 376] on input at bounding box center [714, 382] width 399 height 27
type input "rh14"
click at [688, 455] on div "Continue" at bounding box center [706, 458] width 393 height 16
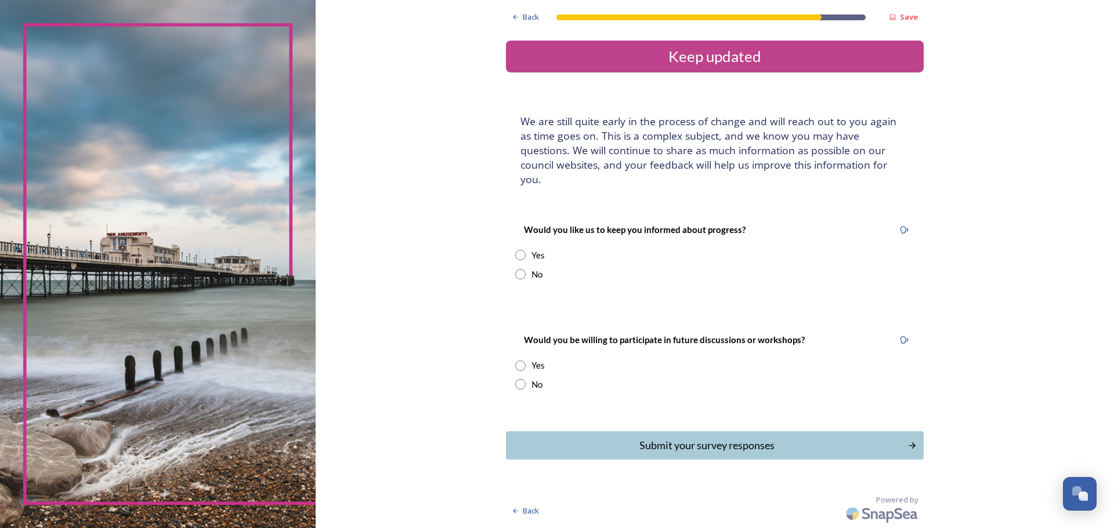
click at [521, 250] on input "radio" at bounding box center [520, 255] width 10 height 10
radio input "true"
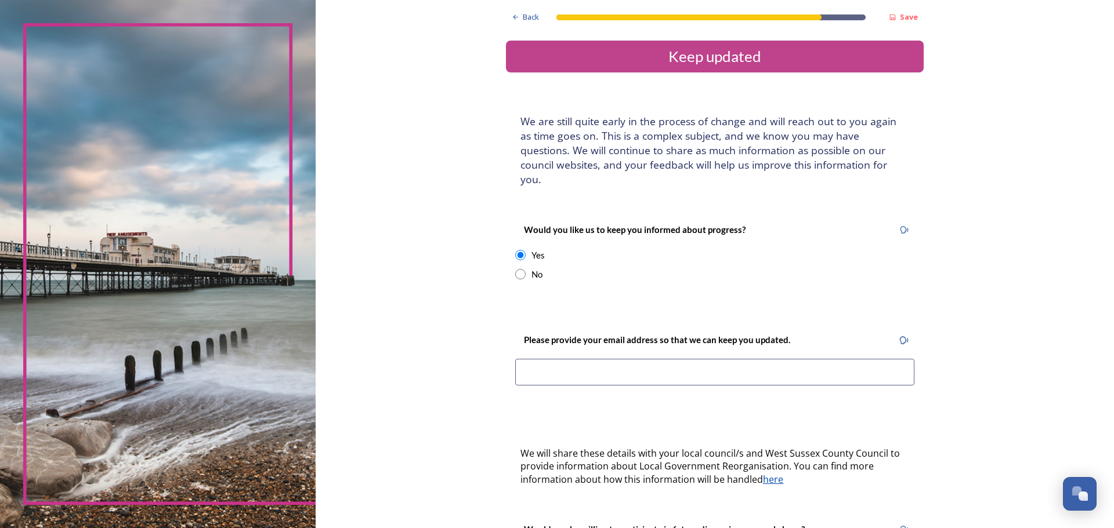
click at [557, 359] on input at bounding box center [714, 372] width 399 height 27
type input "[PERSON_NAME][EMAIL_ADDRESS][DOMAIN_NAME]"
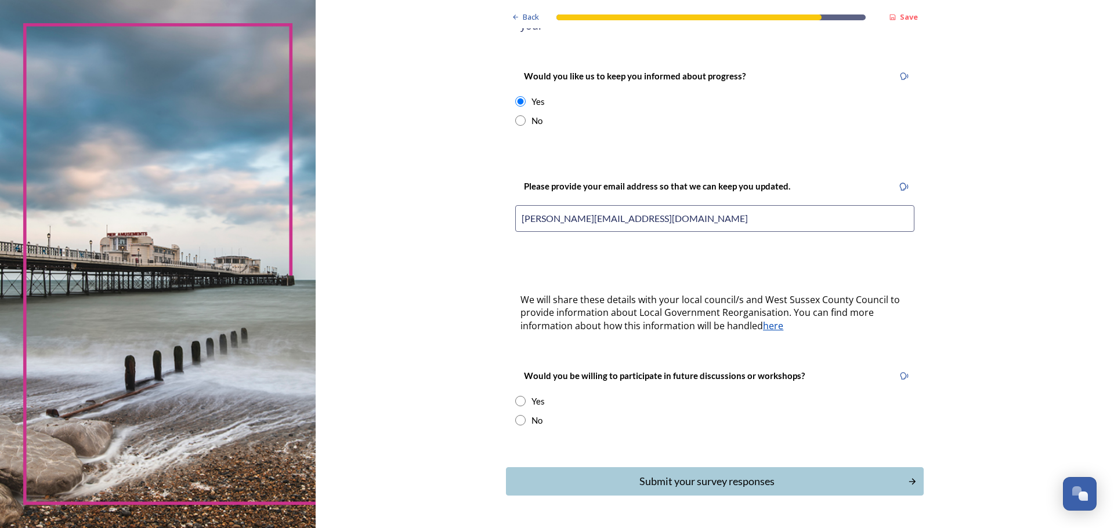
scroll to position [174, 0]
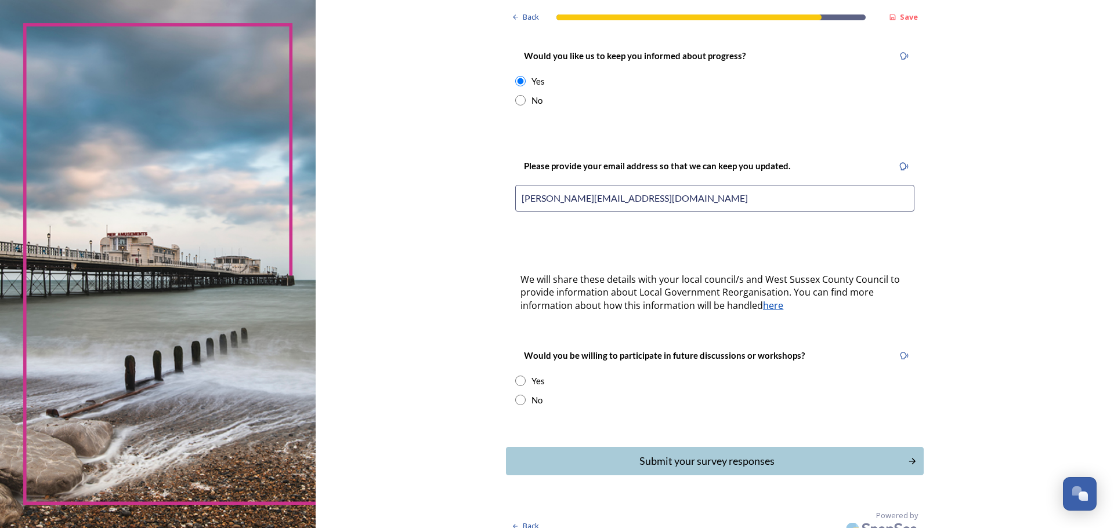
click at [515, 376] on input "radio" at bounding box center [520, 381] width 10 height 10
radio input "true"
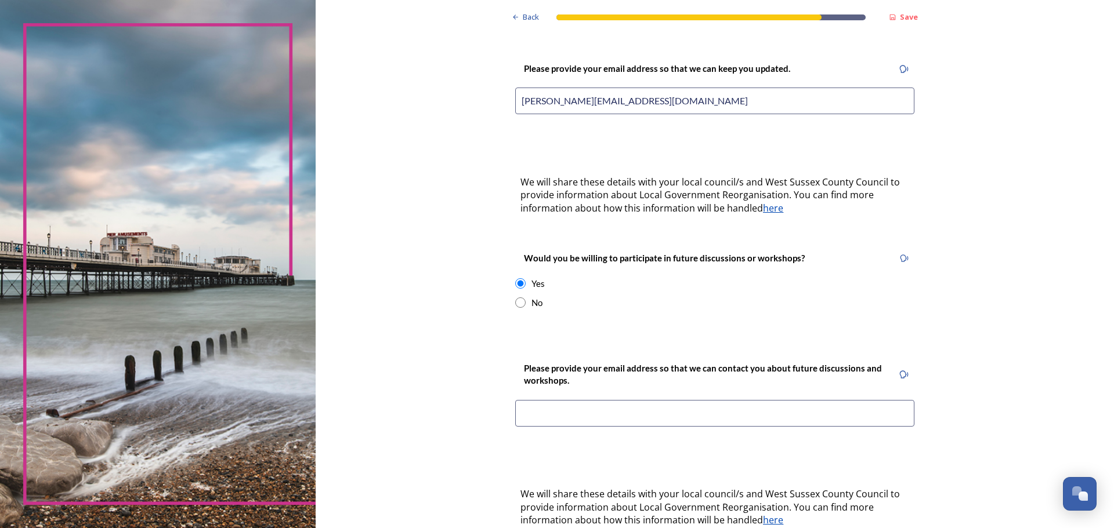
scroll to position [290, 0]
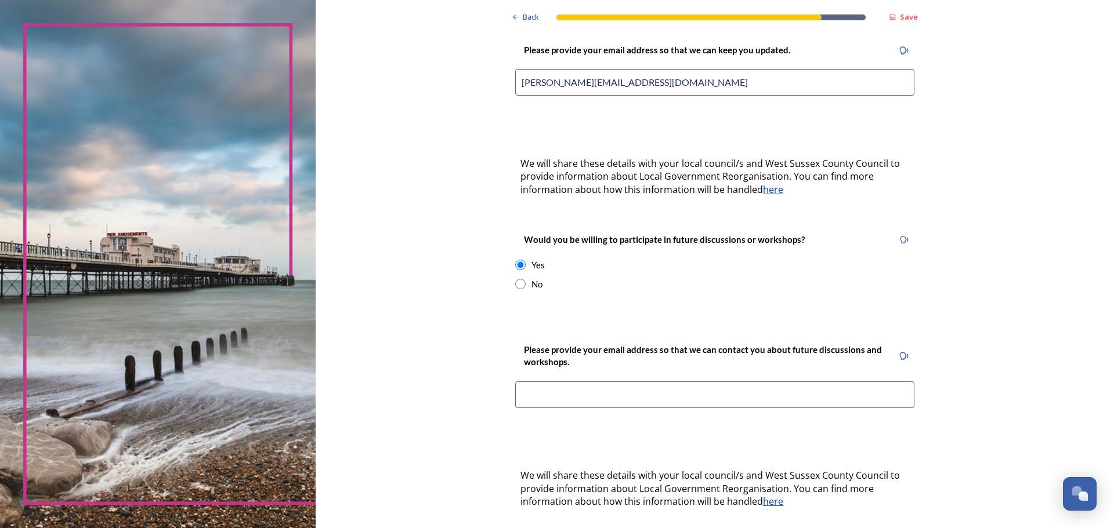
click at [540, 382] on input at bounding box center [714, 395] width 399 height 27
type input "[PERSON_NAME][EMAIL_ADDRESS][DOMAIN_NAME]"
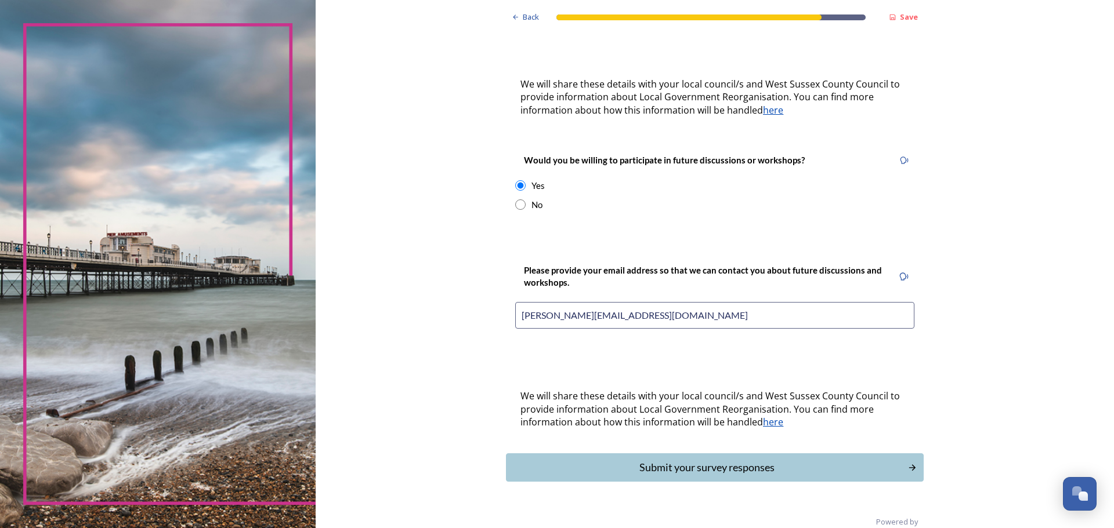
scroll to position [376, 0]
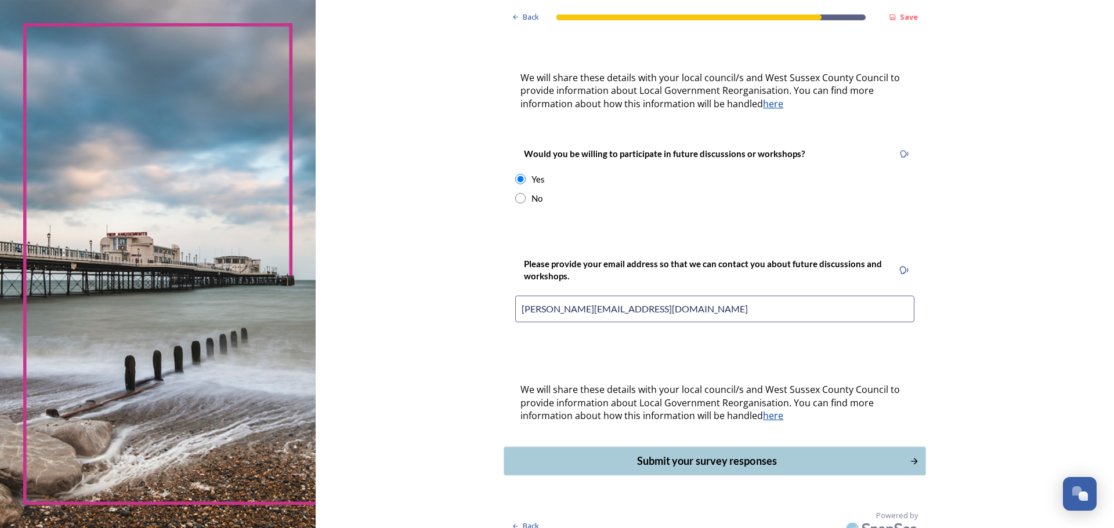
click at [686, 454] on div "Submit your survey responses" at bounding box center [706, 462] width 393 height 16
